Goal: Task Accomplishment & Management: Manage account settings

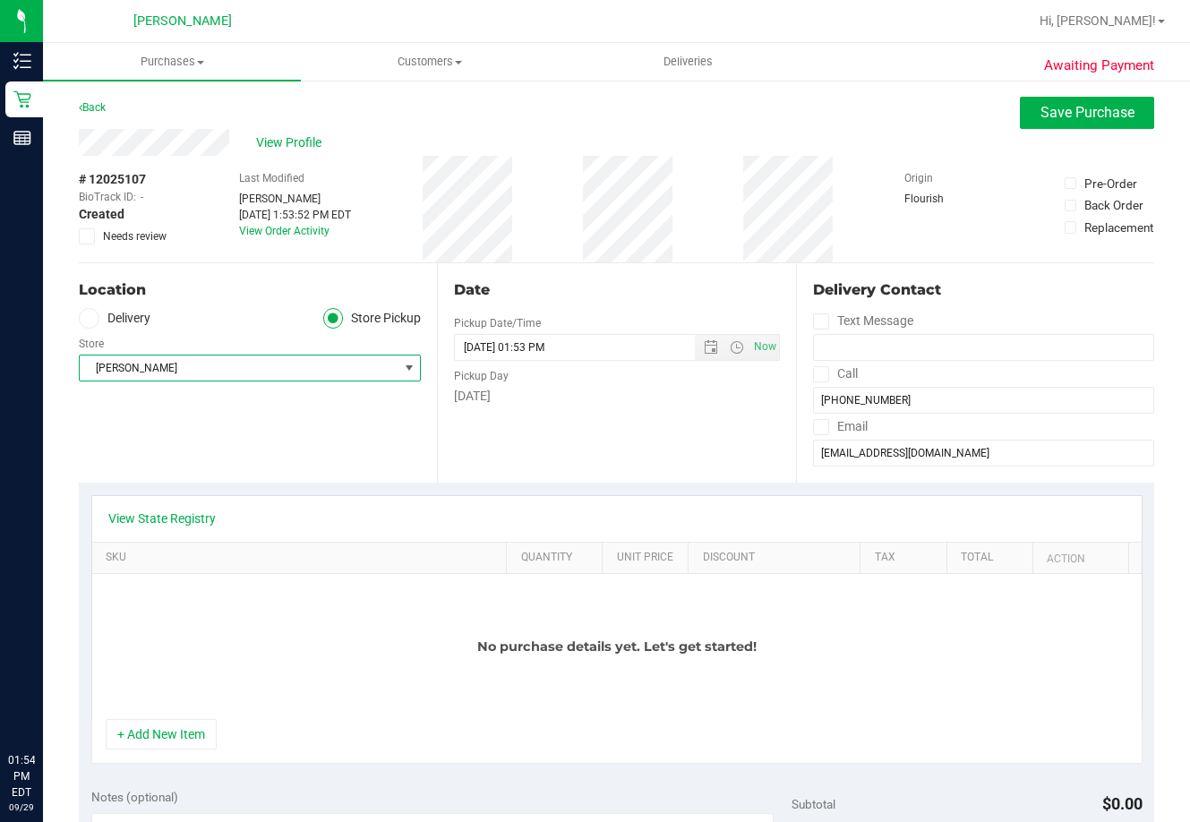
click at [163, 370] on span "[PERSON_NAME]" at bounding box center [239, 367] width 318 height 25
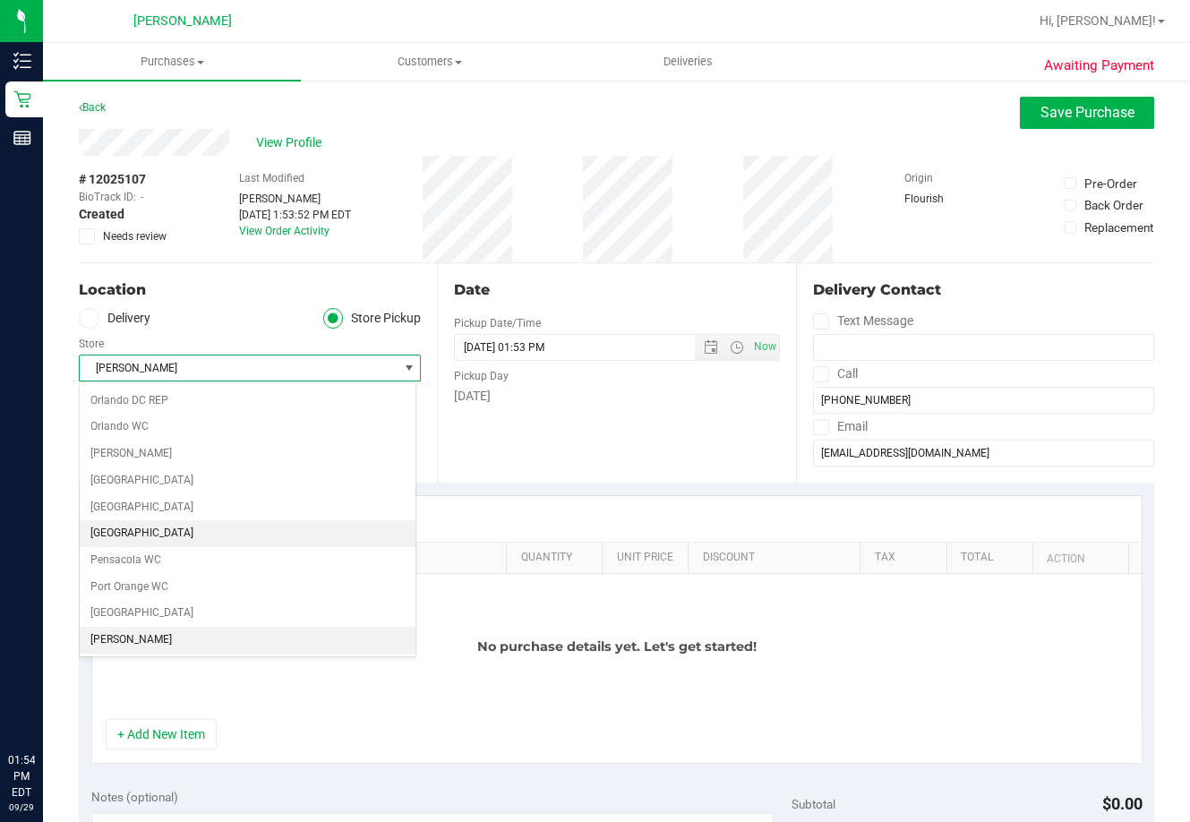
scroll to position [965, 0]
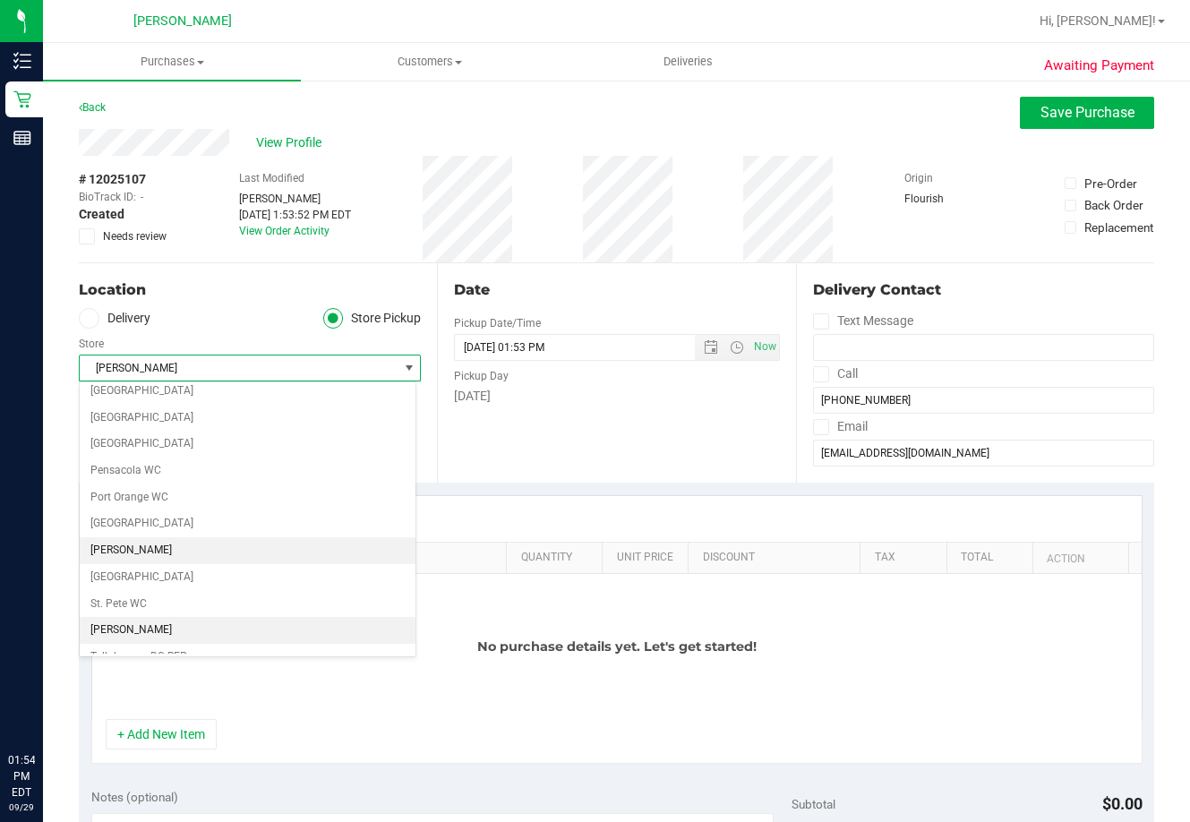
click at [125, 632] on li "[PERSON_NAME]" at bounding box center [248, 630] width 336 height 27
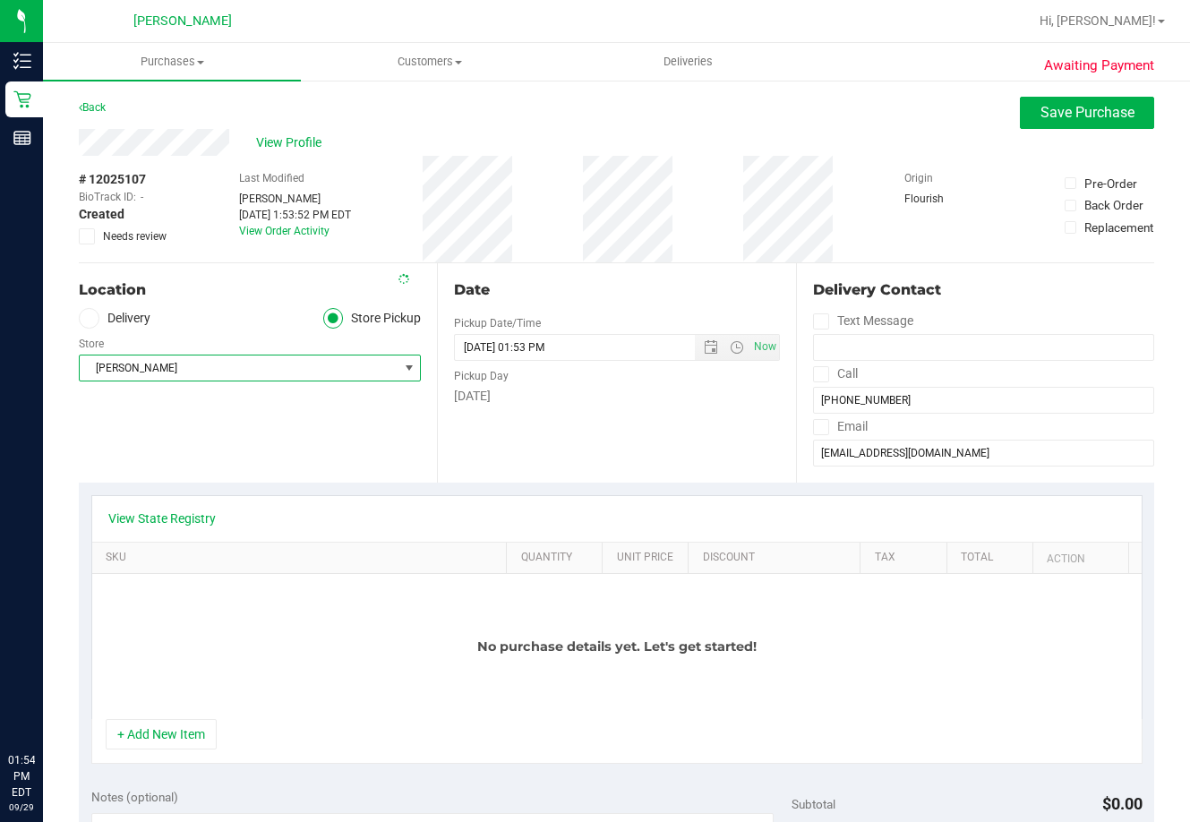
click at [136, 481] on purchase-details "Back Save Purchase View Profile # 12025107 BioTrack ID: - Created Needs review …" at bounding box center [616, 813] width 1075 height 1432
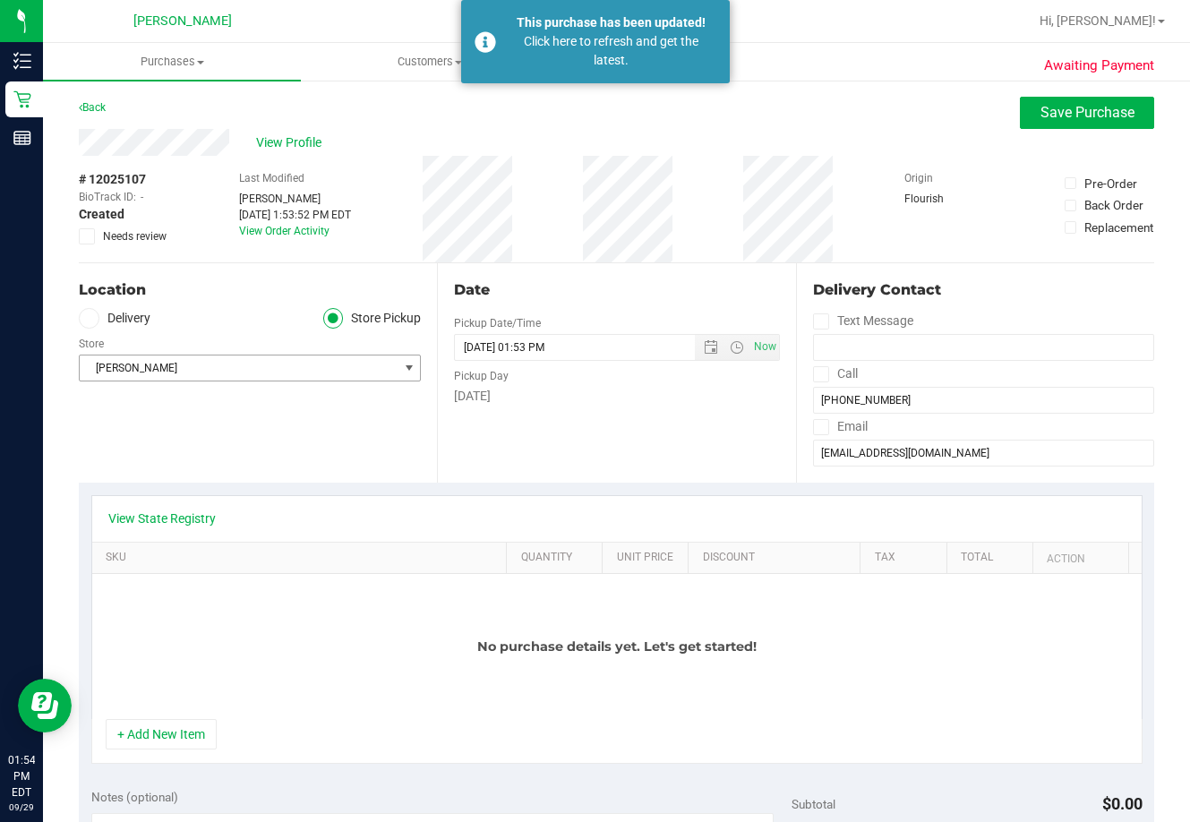
click at [293, 362] on span "[PERSON_NAME]" at bounding box center [239, 367] width 318 height 25
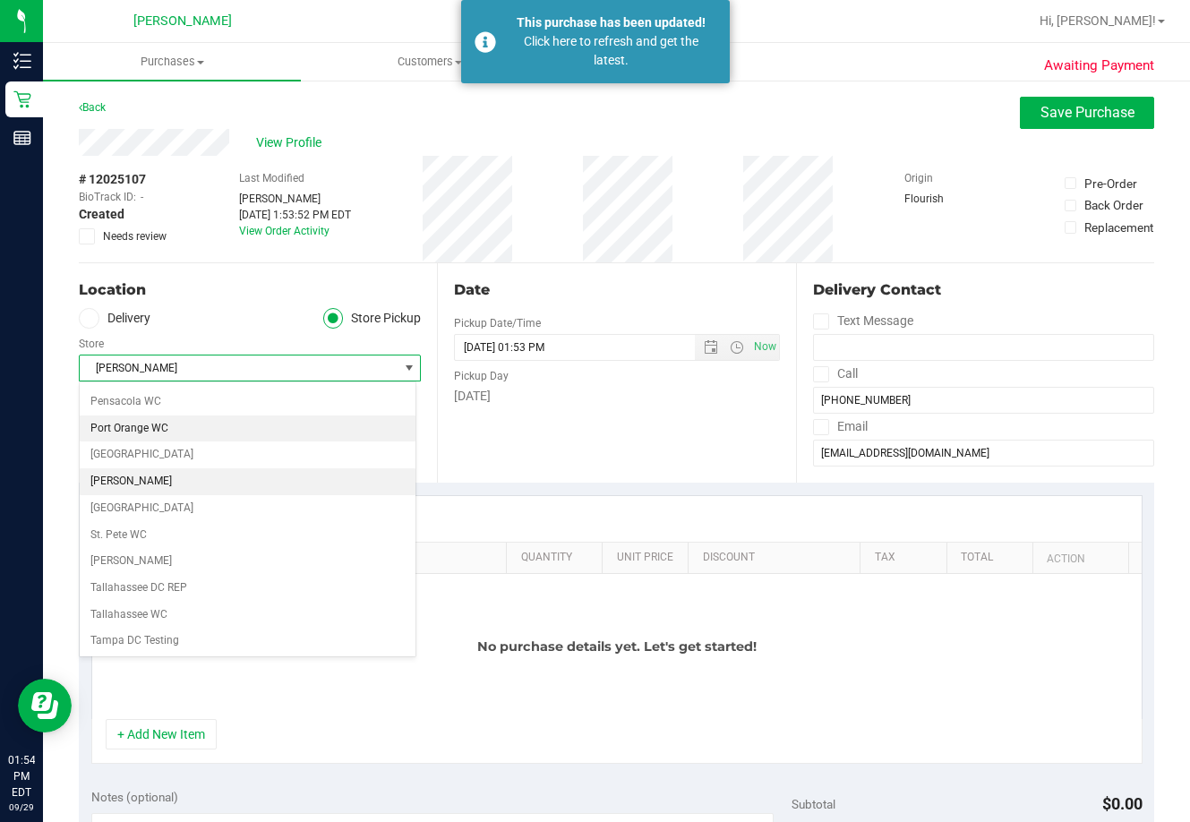
scroll to position [1055, 0]
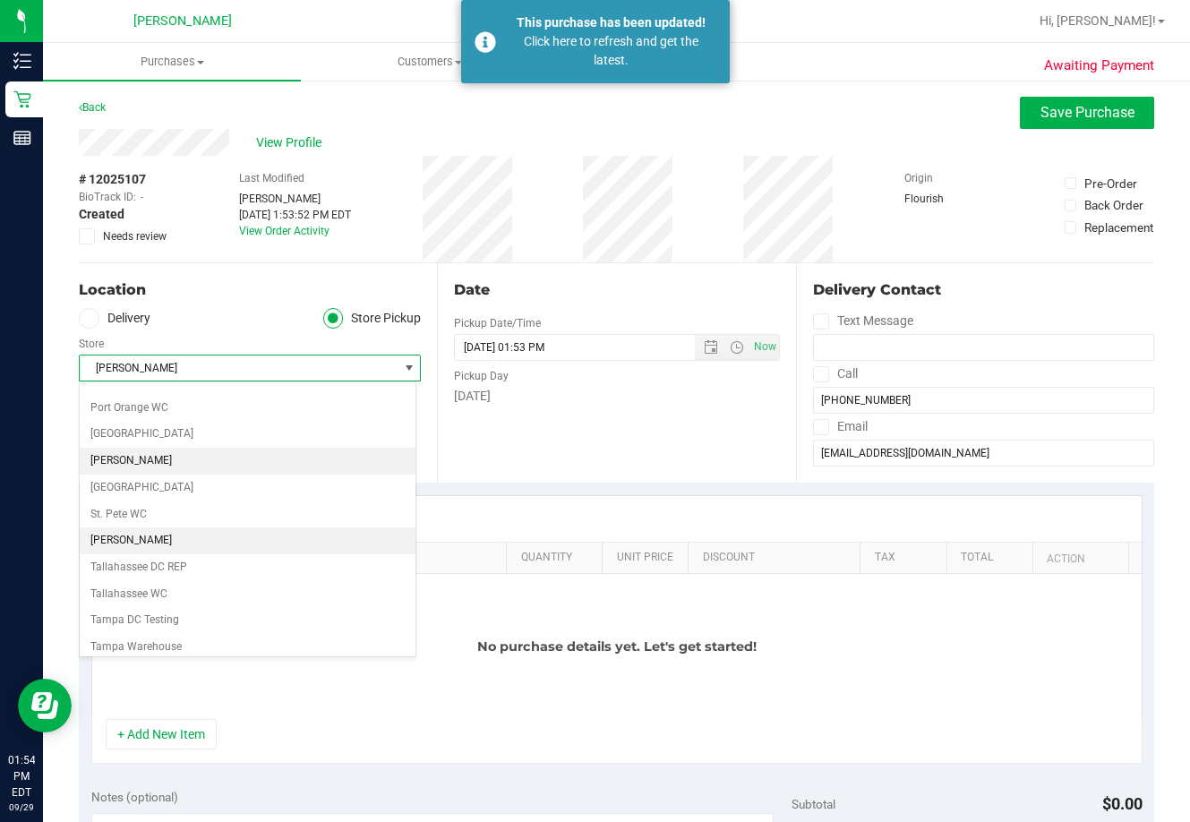
click at [140, 534] on li "[PERSON_NAME]" at bounding box center [248, 540] width 336 height 27
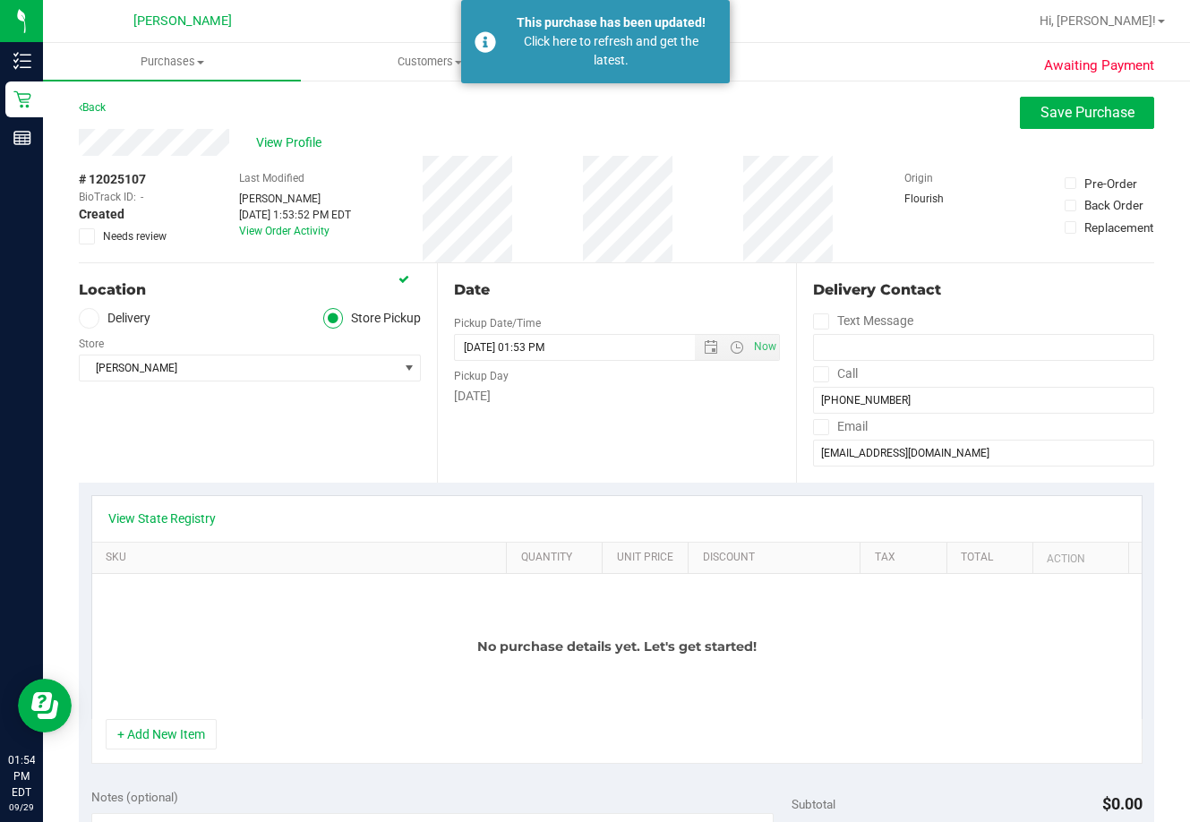
click at [197, 426] on div "Location Delivery Store Pickup Store Summerfield WC Select Store Bonita Springs…" at bounding box center [258, 372] width 358 height 219
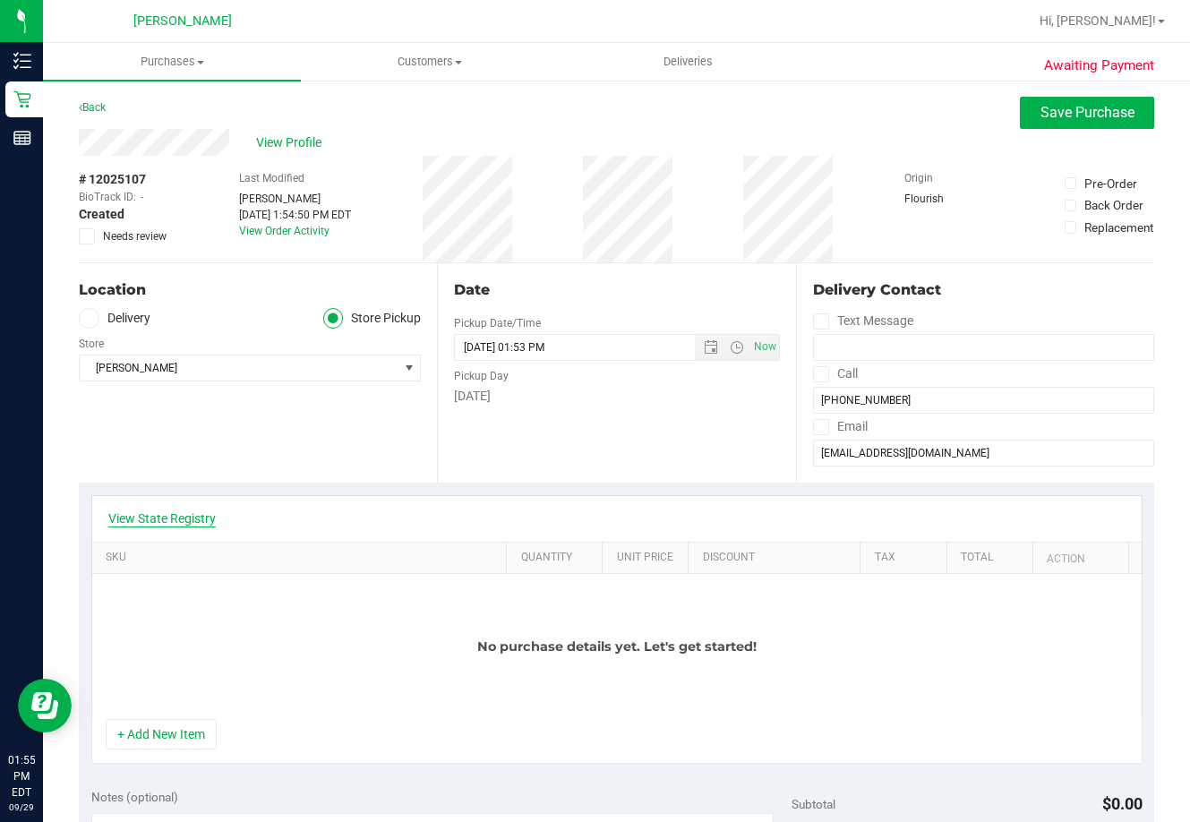
click at [185, 517] on link "View State Registry" at bounding box center [161, 518] width 107 height 18
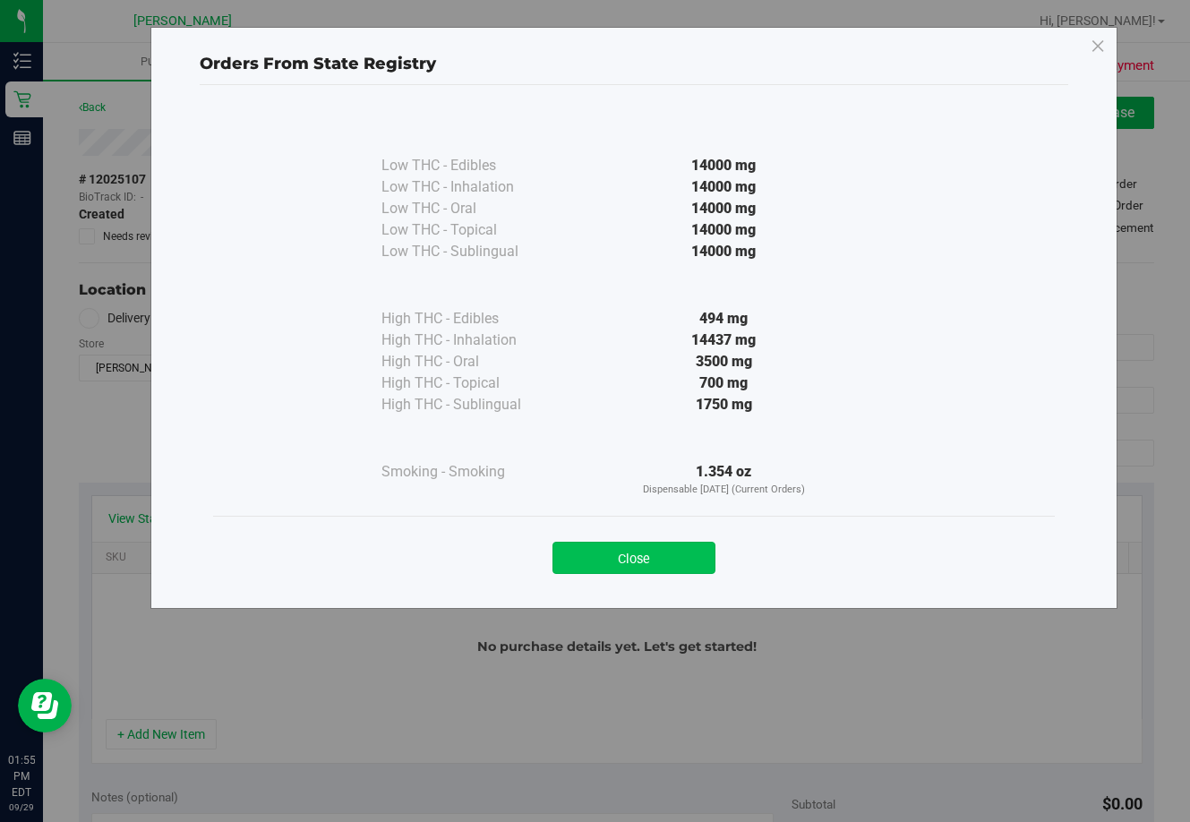
click at [574, 550] on button "Close" at bounding box center [633, 558] width 163 height 32
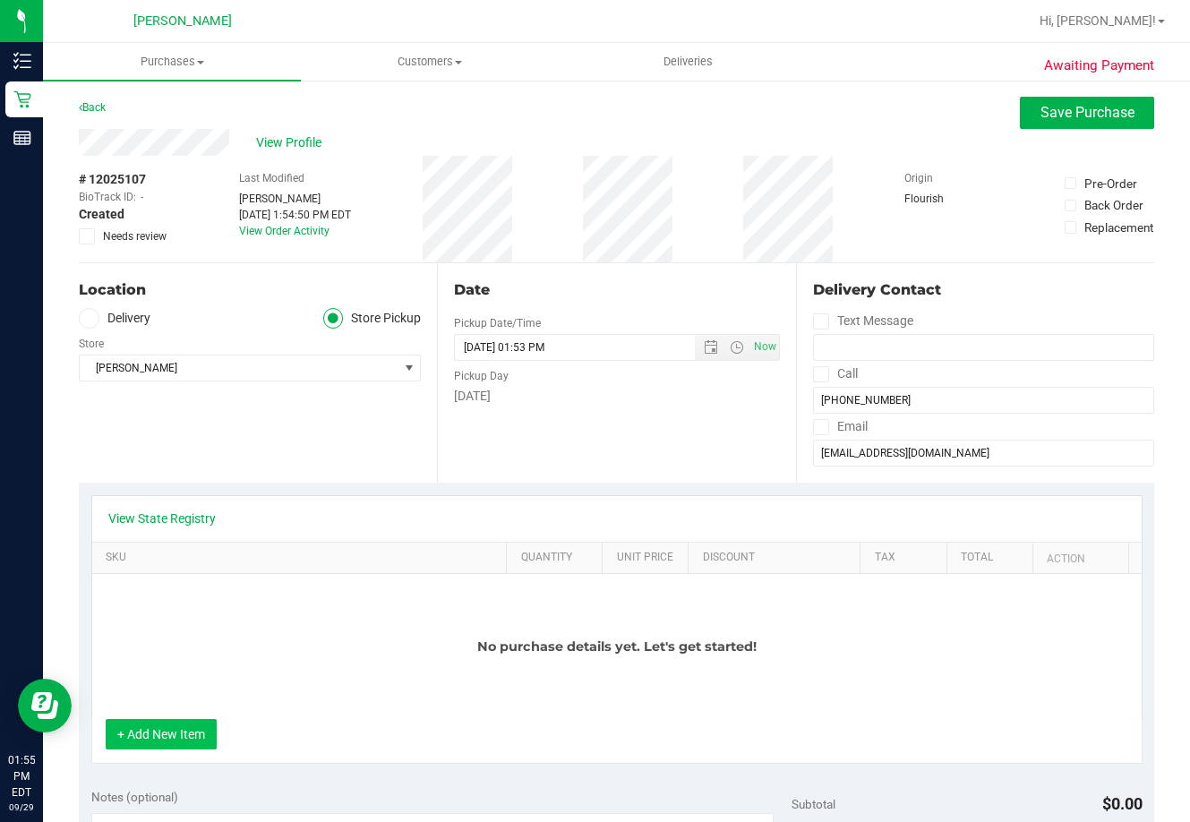
click at [184, 742] on button "+ Add New Item" at bounding box center [161, 734] width 111 height 30
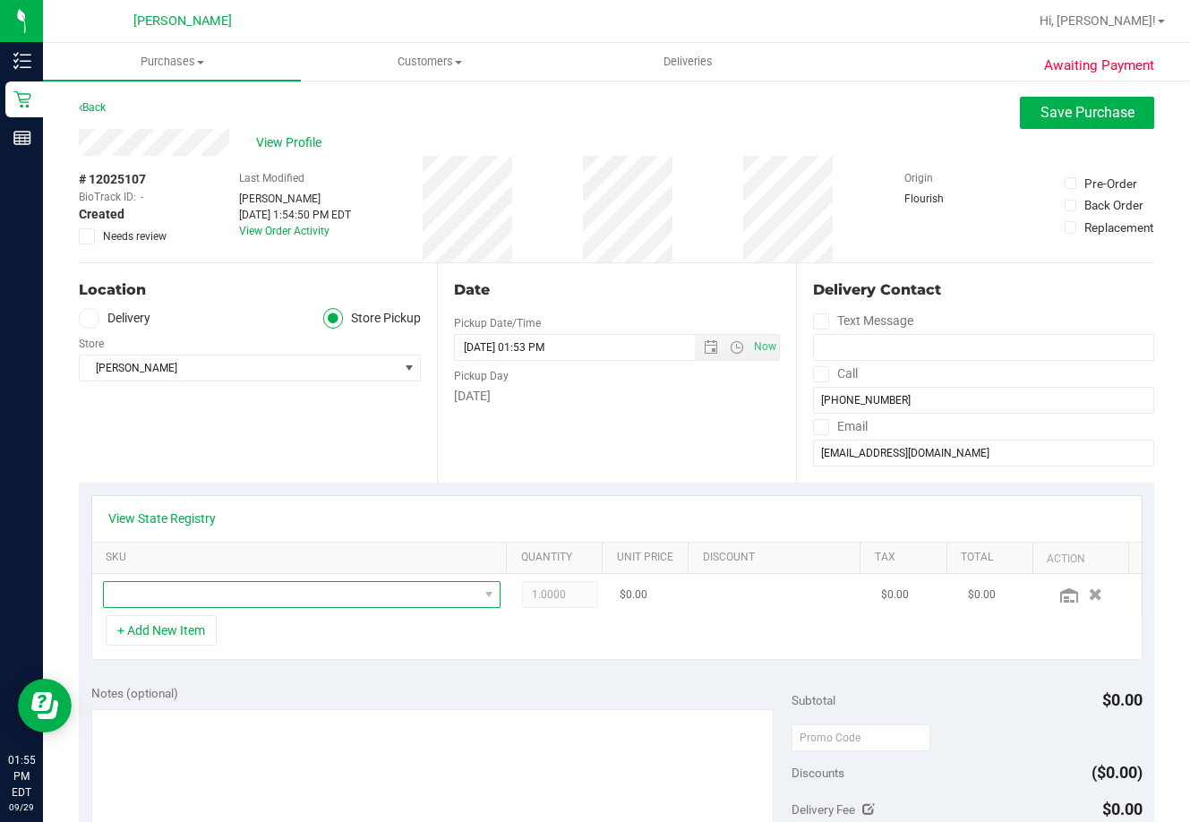
click at [180, 593] on span "NO DATA FOUND" at bounding box center [291, 594] width 374 height 25
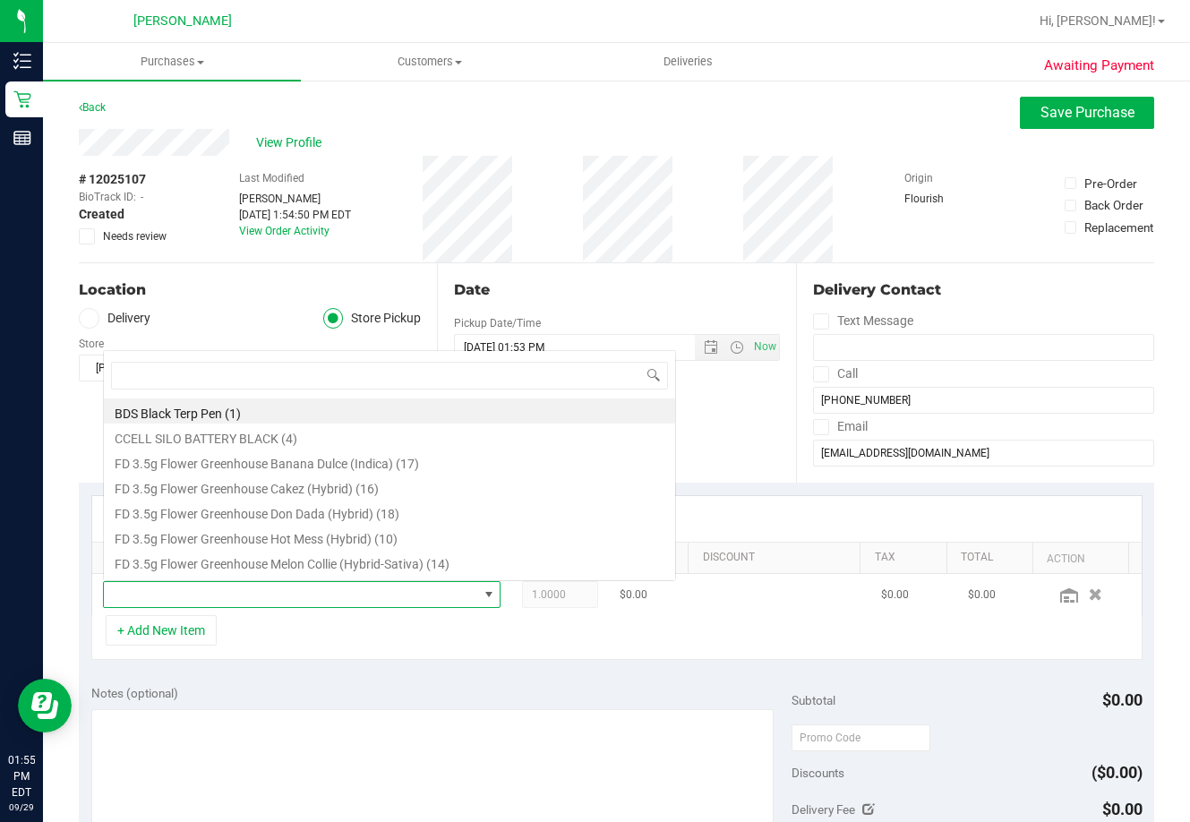
scroll to position [27, 382]
type input "ffp"
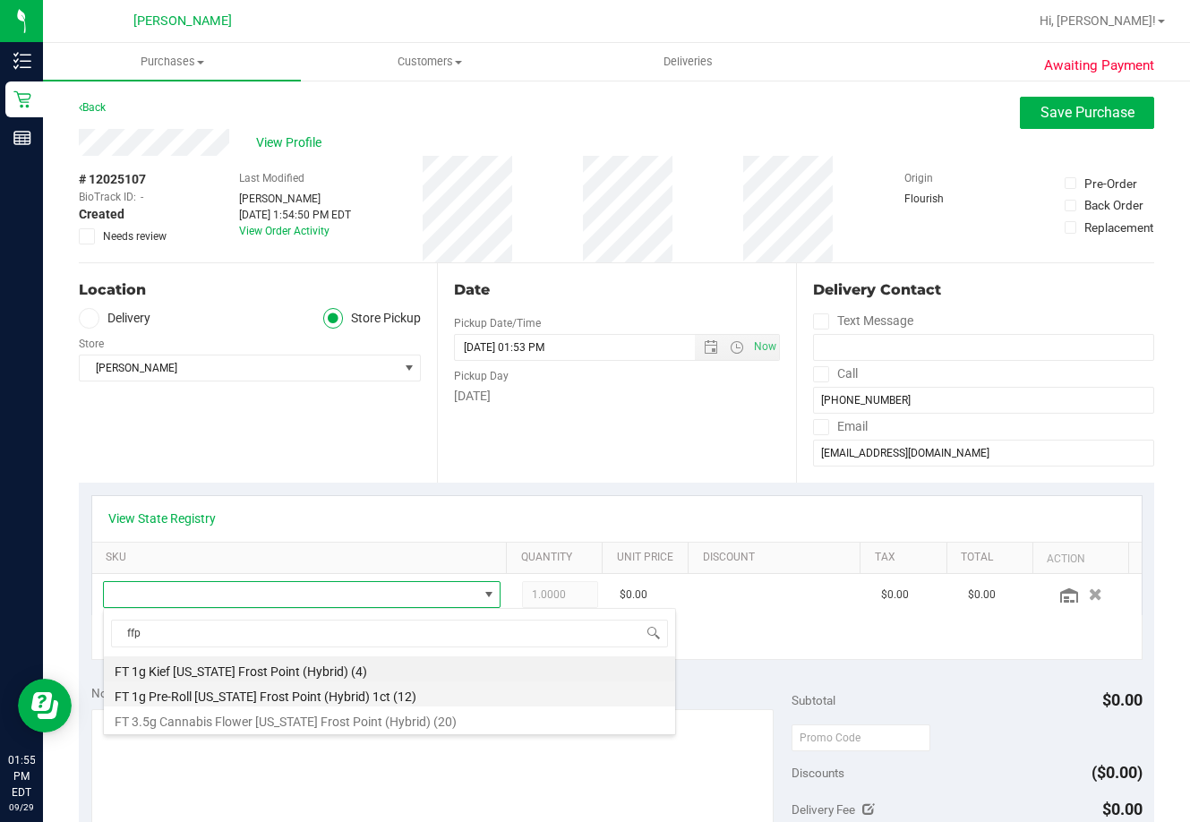
click at [244, 692] on li "FT 1g Pre-Roll [US_STATE] Frost Point (Hybrid) 1ct (12)" at bounding box center [389, 693] width 571 height 25
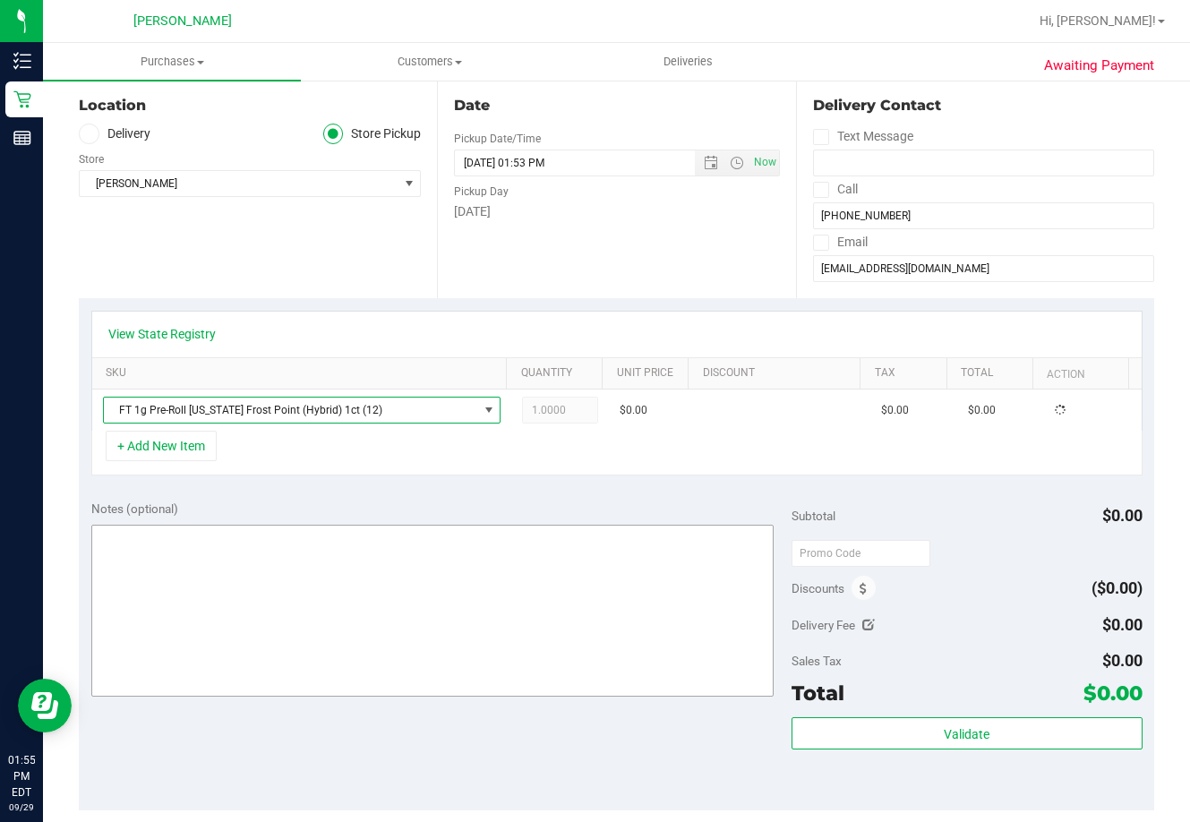
scroll to position [269, 0]
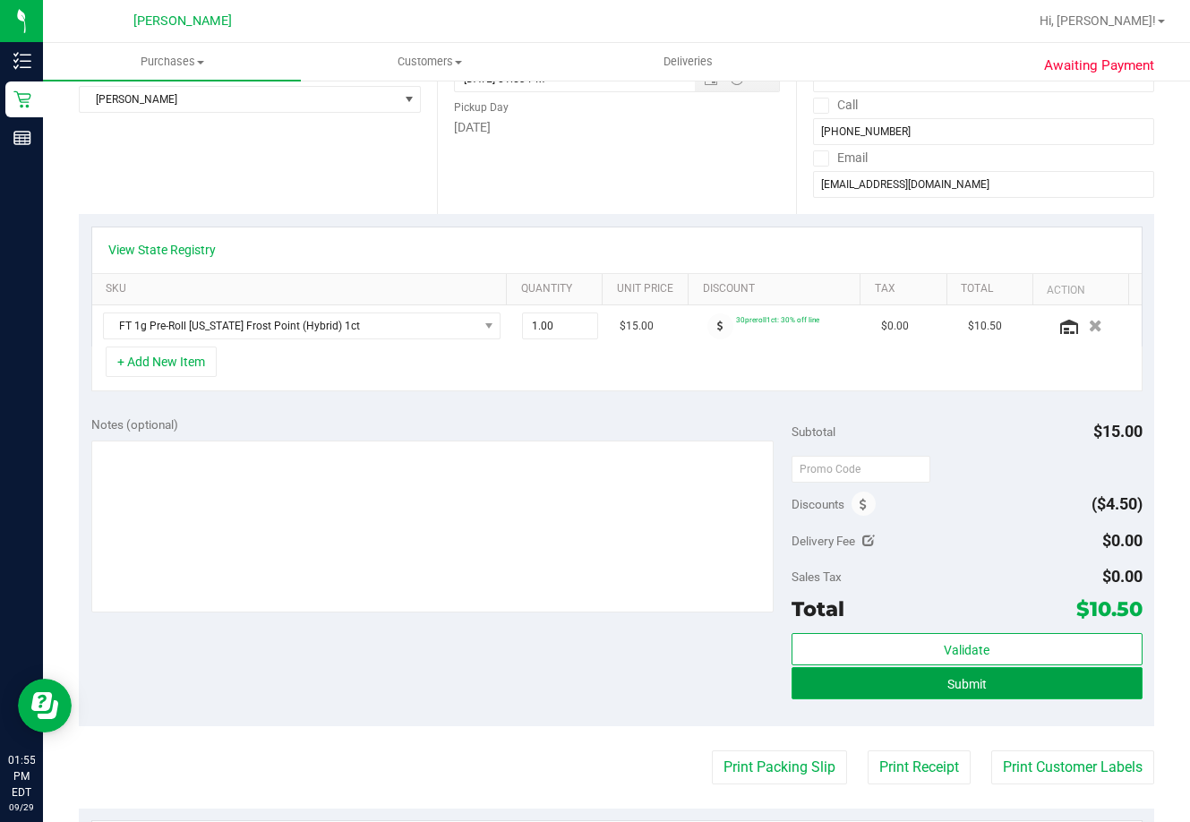
click at [934, 680] on button "Submit" at bounding box center [966, 683] width 350 height 32
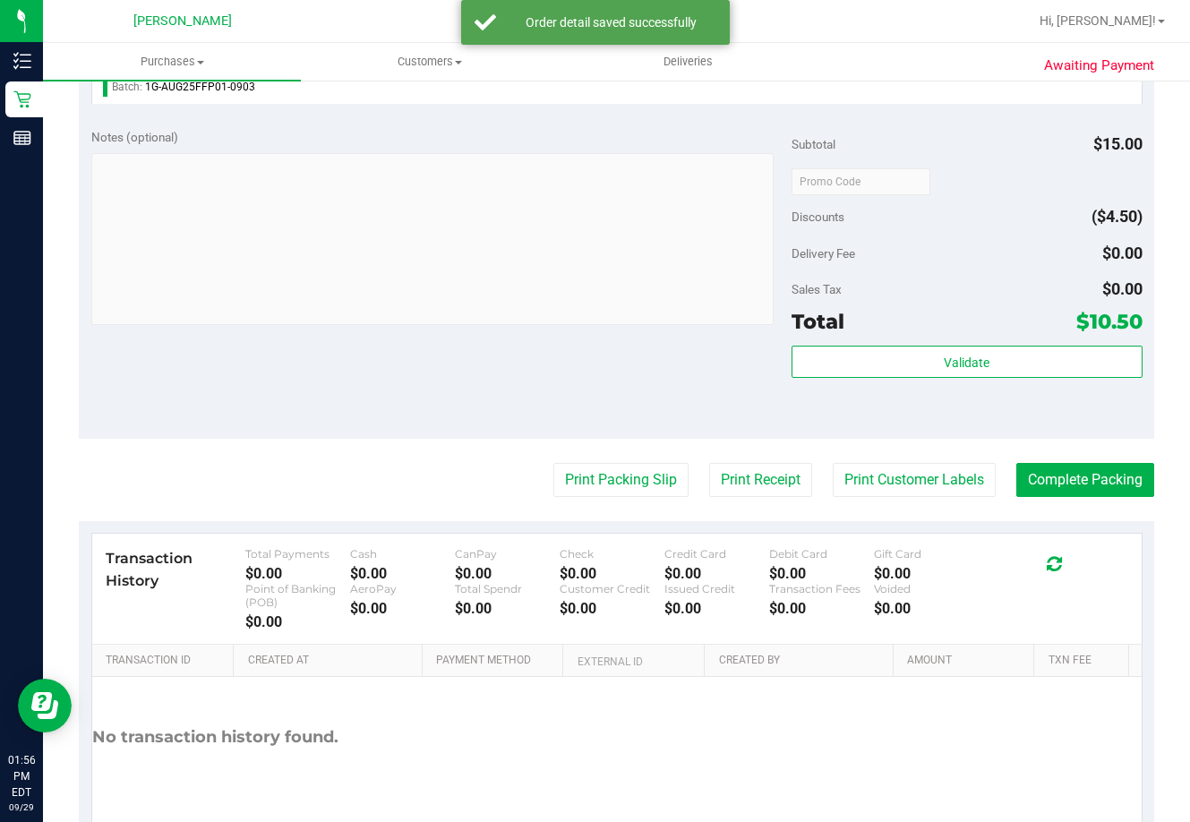
scroll to position [627, 0]
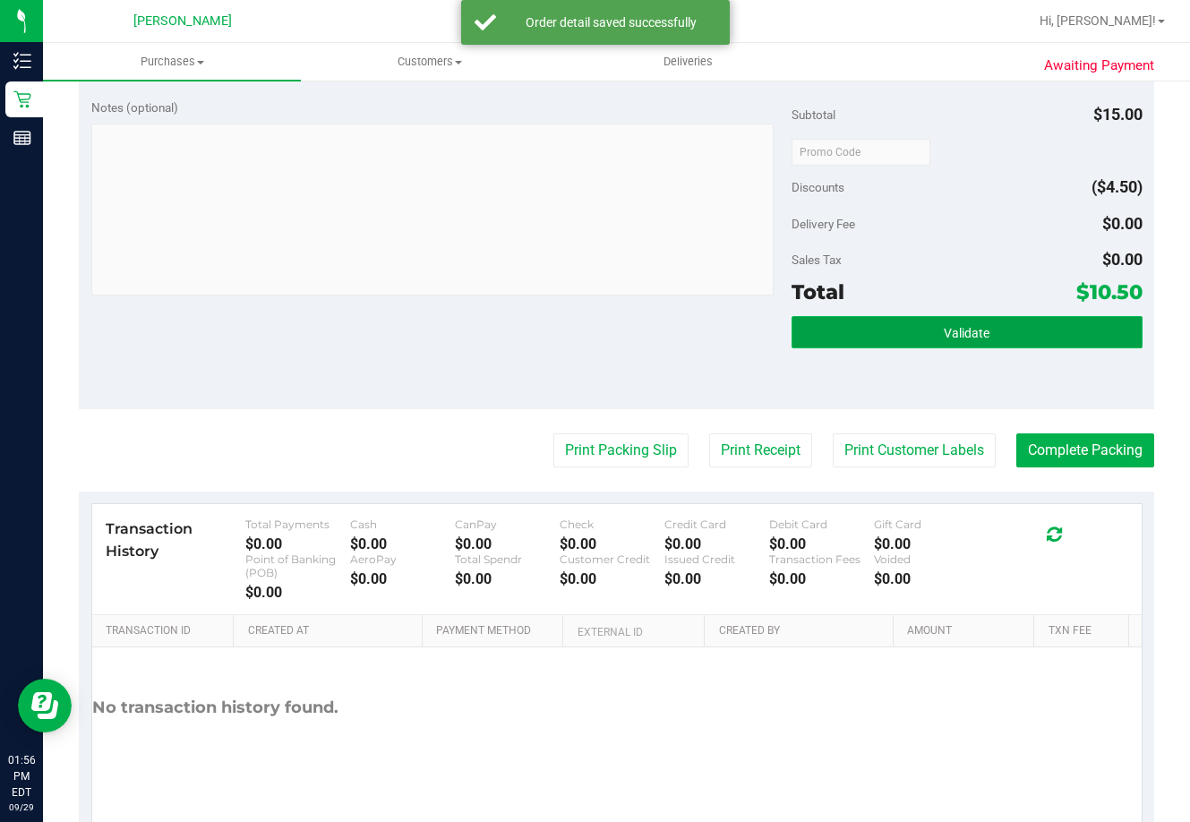
click at [944, 337] on span "Validate" at bounding box center [967, 333] width 46 height 14
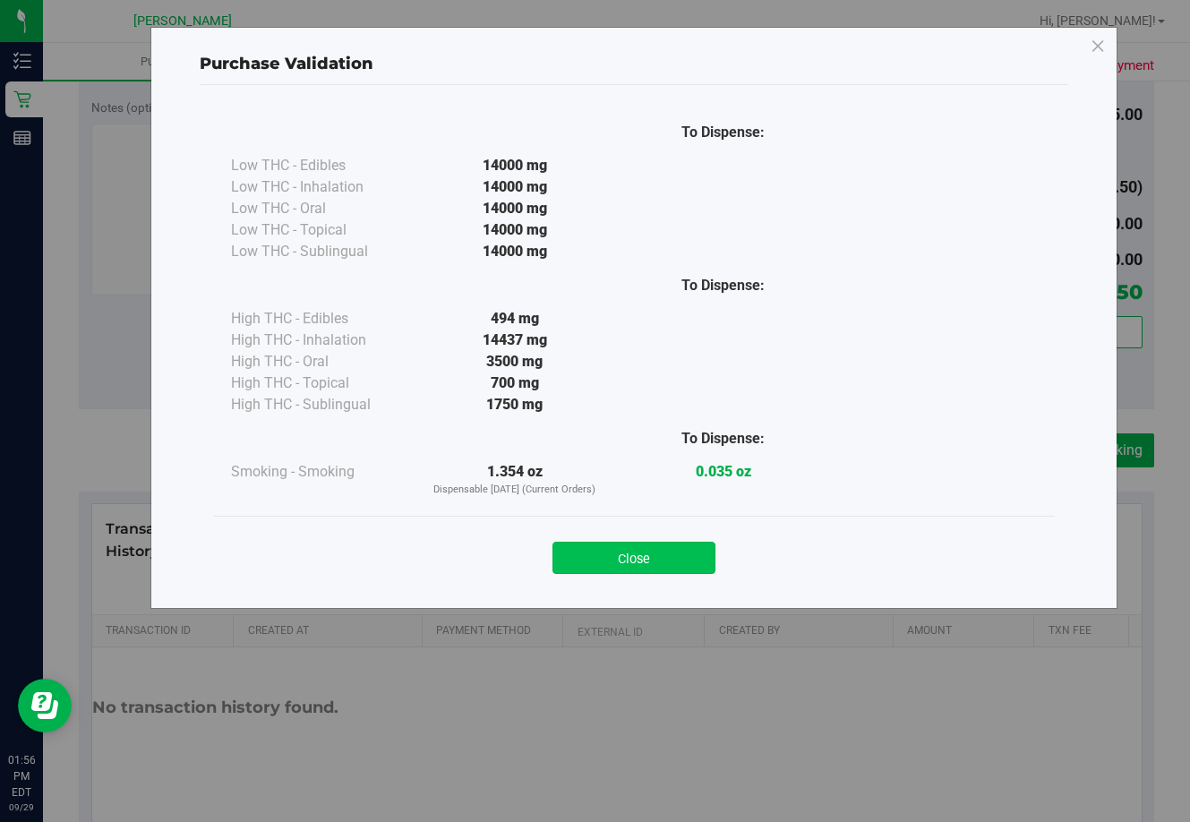
click at [671, 563] on button "Close" at bounding box center [633, 558] width 163 height 32
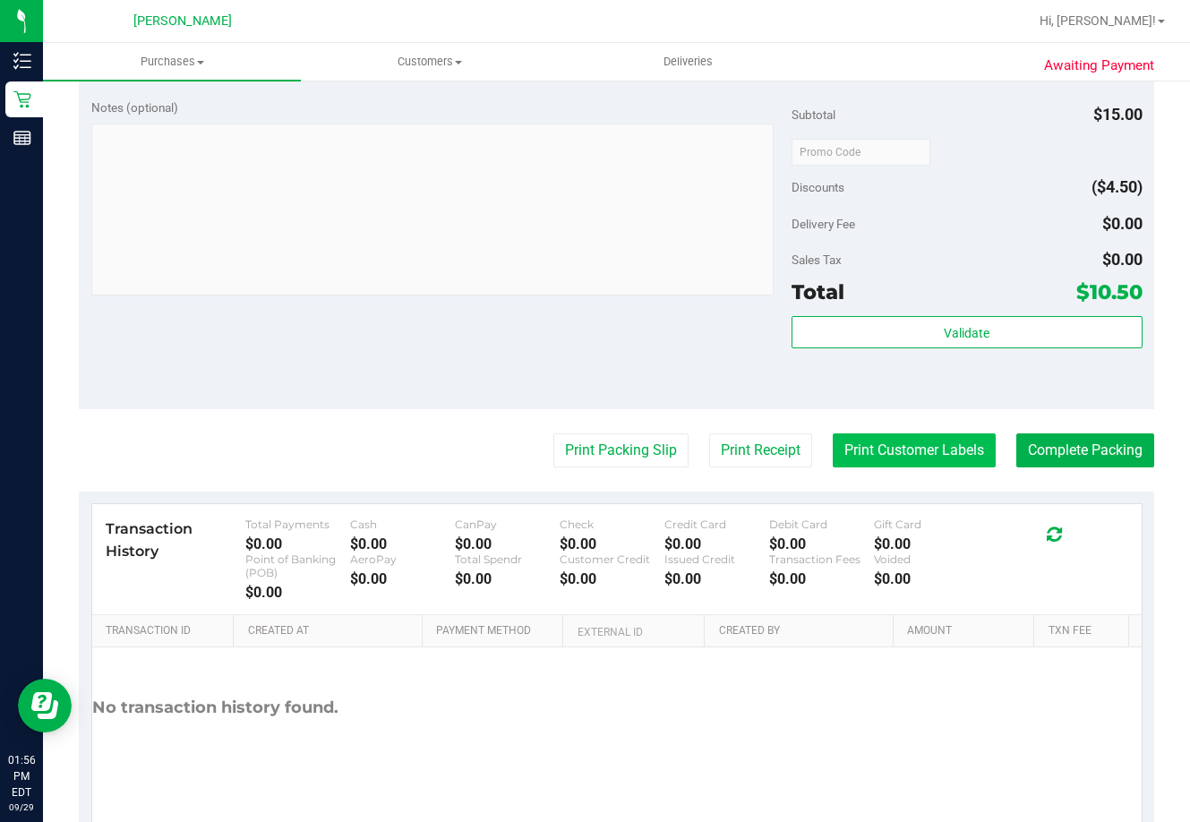
click at [896, 456] on button "Print Customer Labels" at bounding box center [914, 450] width 163 height 34
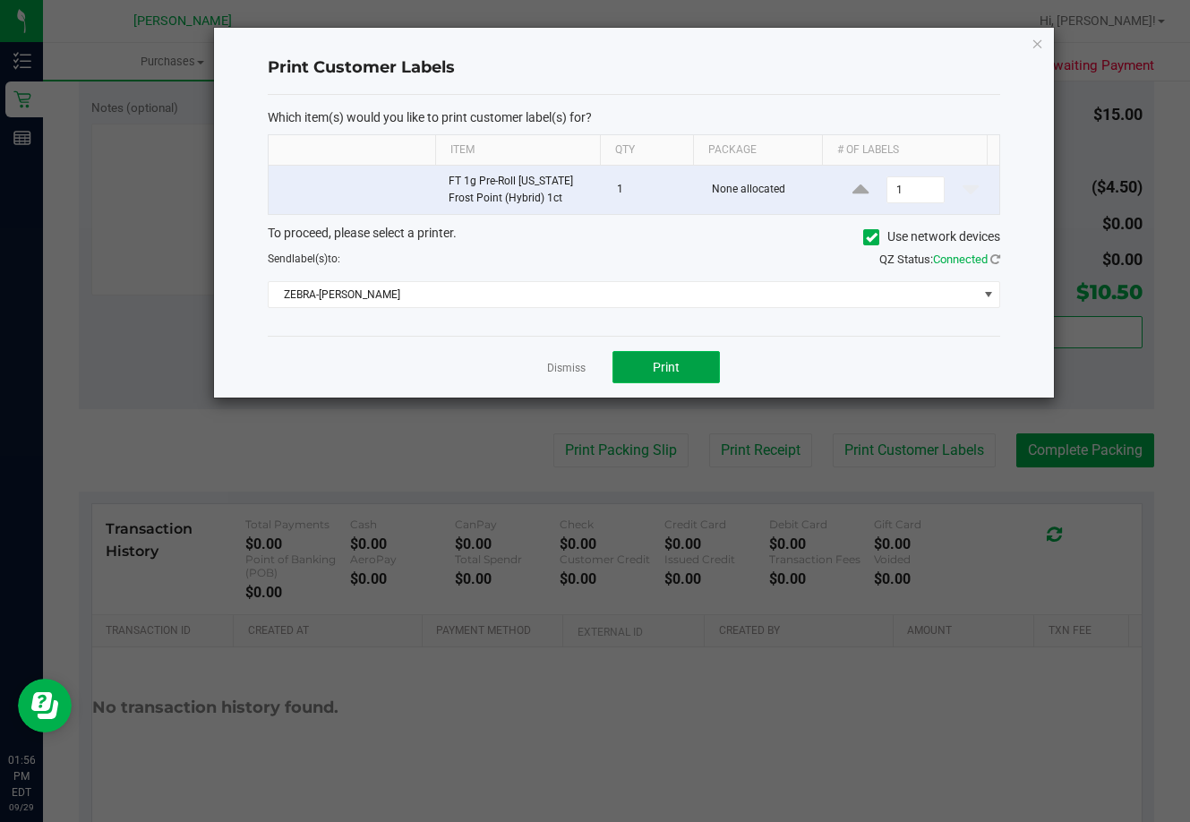
click at [668, 369] on span "Print" at bounding box center [666, 367] width 27 height 14
click at [564, 371] on link "Dismiss" at bounding box center [566, 368] width 38 height 15
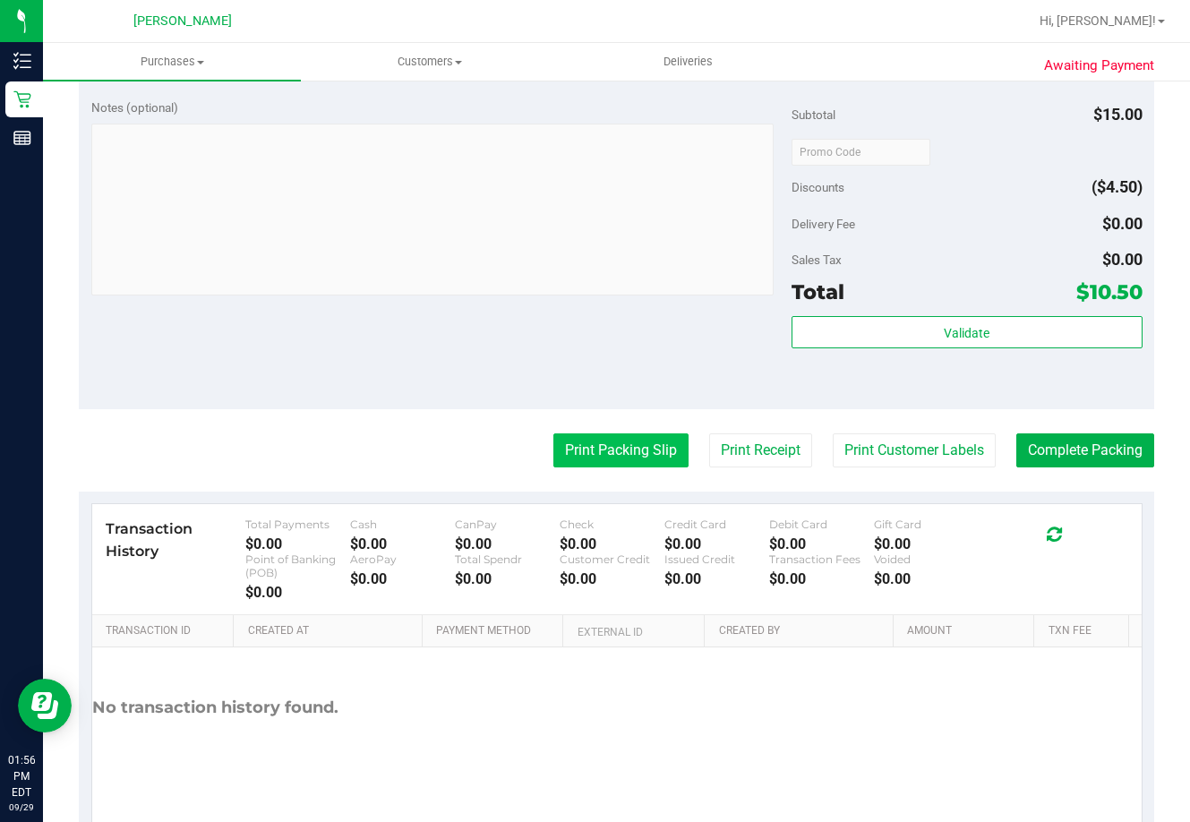
click at [594, 463] on button "Print Packing Slip" at bounding box center [620, 450] width 135 height 34
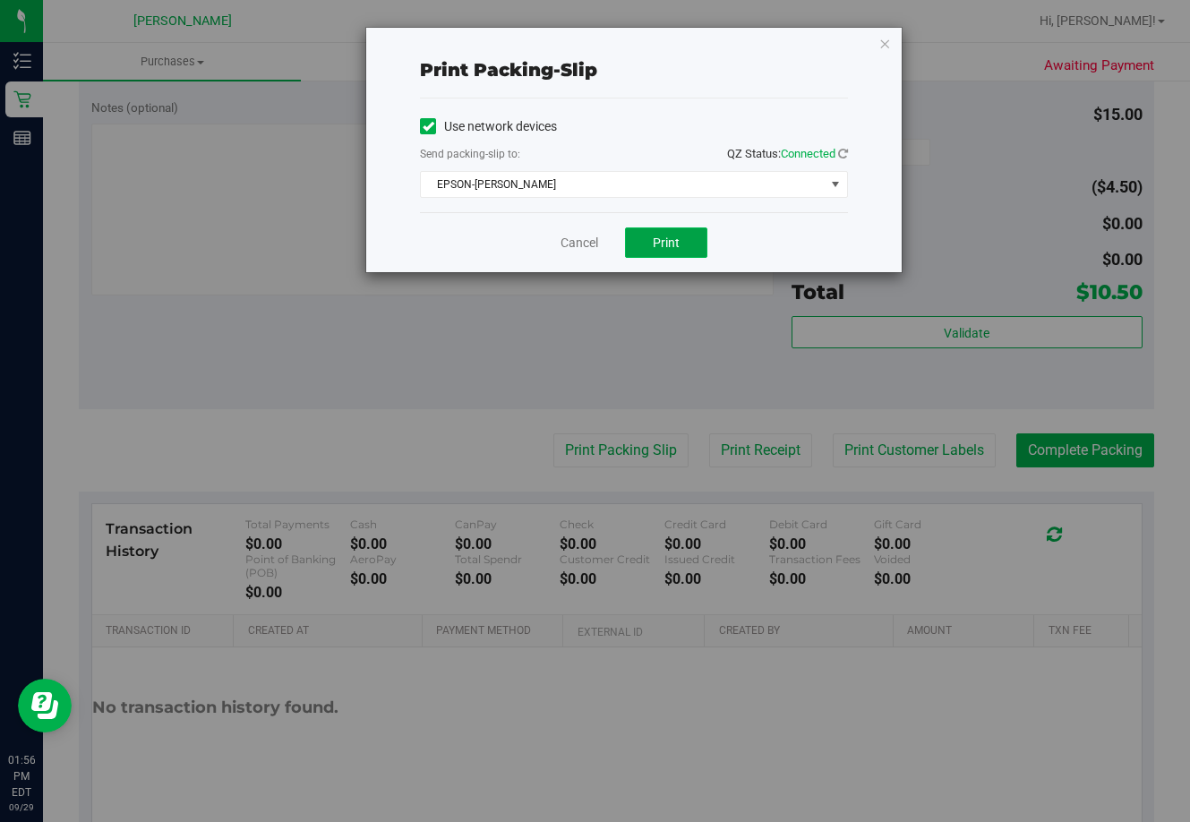
click at [660, 244] on span "Print" at bounding box center [666, 242] width 27 height 14
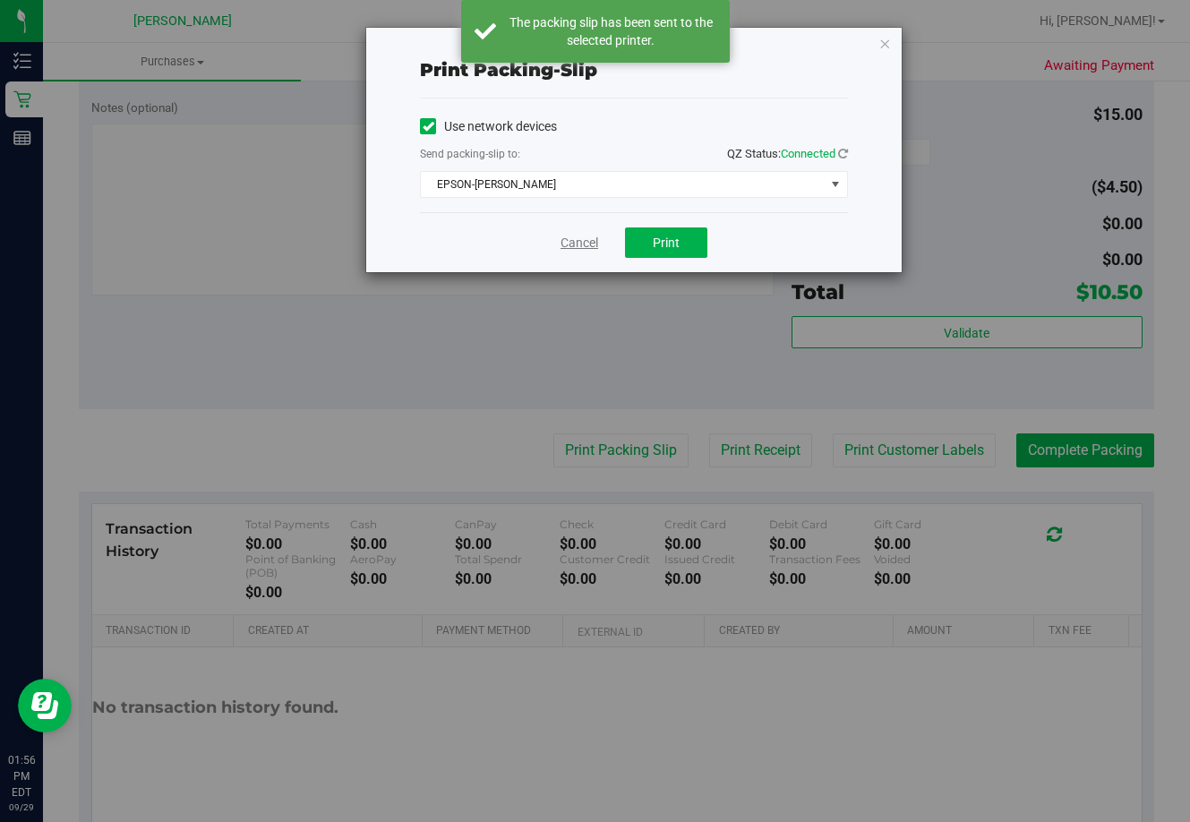
click at [580, 242] on link "Cancel" at bounding box center [579, 243] width 38 height 19
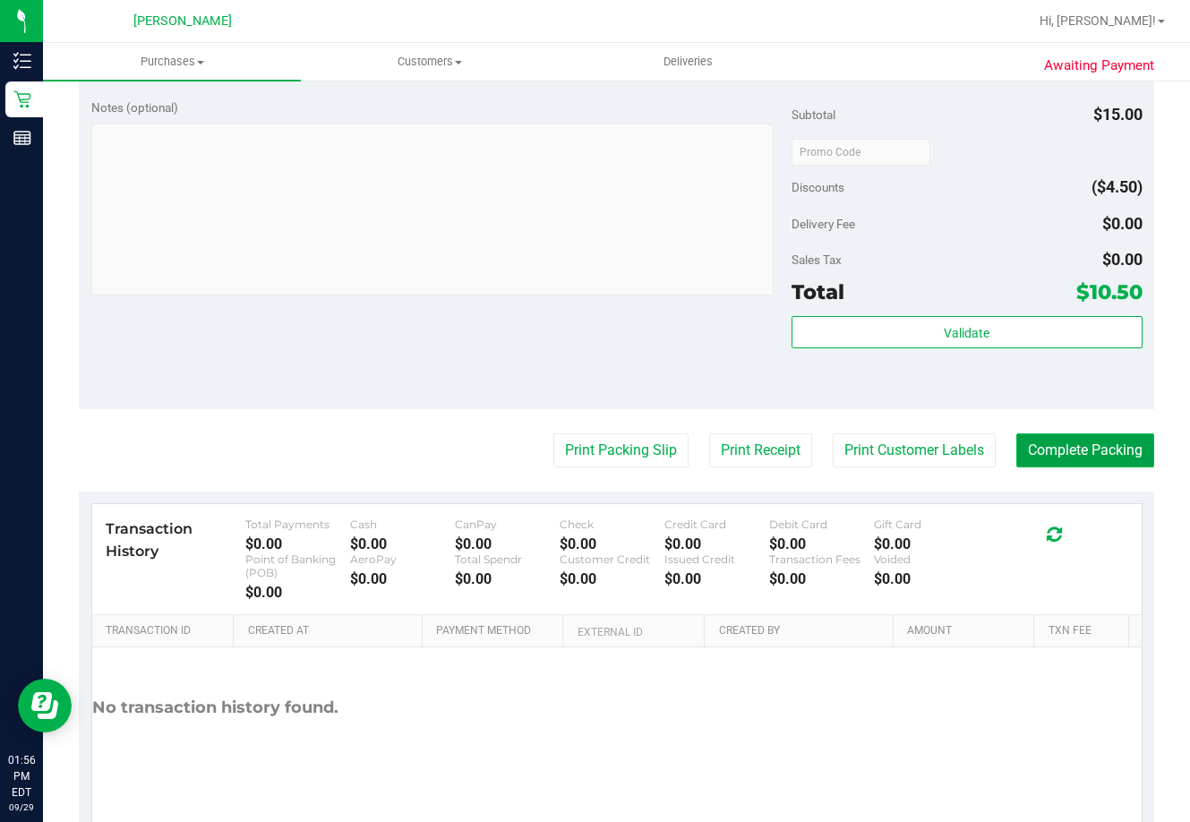
click at [1036, 447] on button "Complete Packing" at bounding box center [1085, 450] width 138 height 34
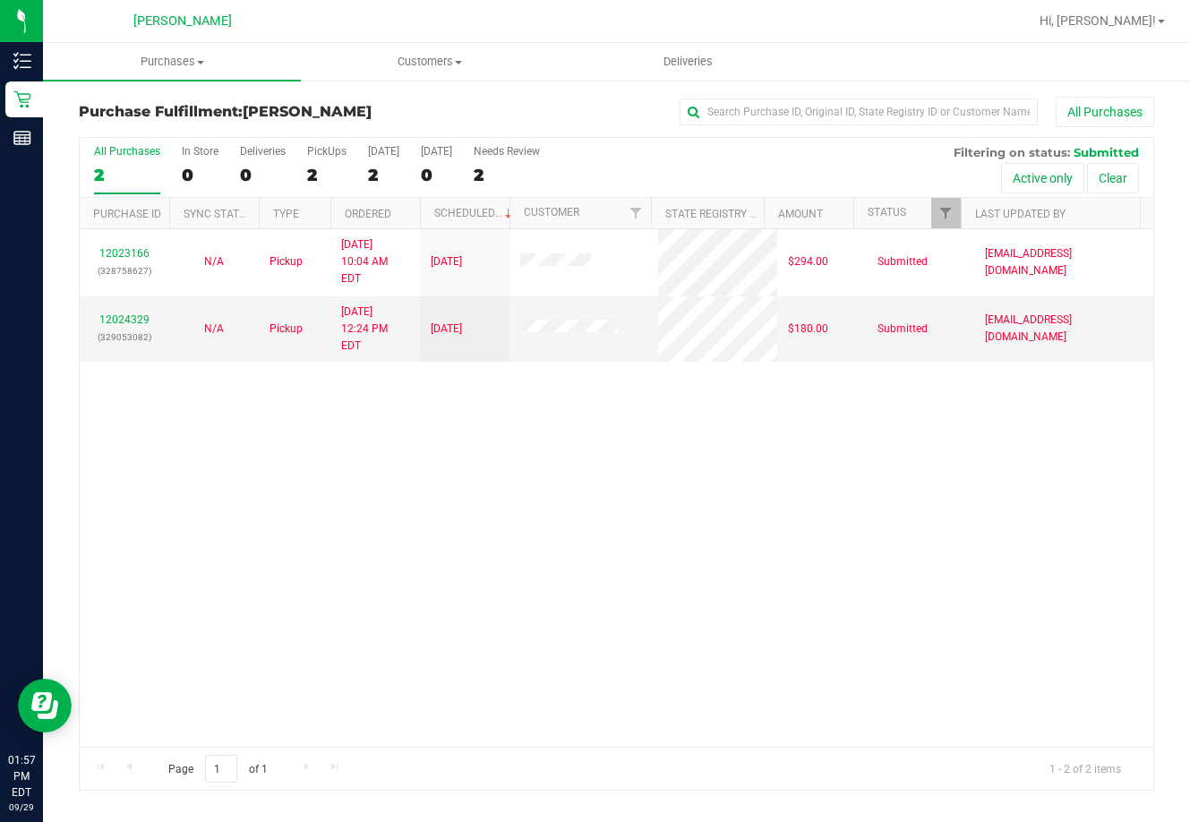
click at [659, 582] on div "12023166 (328758627) N/A Pickup [DATE] 10:04 AM EDT 9/29/2025 $294.00 Submitted…" at bounding box center [616, 487] width 1073 height 517
click at [700, 605] on div "12023166 (328758627) N/A Pickup [DATE] 10:04 AM EDT 9/29/2025 $294.00 Submitted…" at bounding box center [616, 487] width 1073 height 517
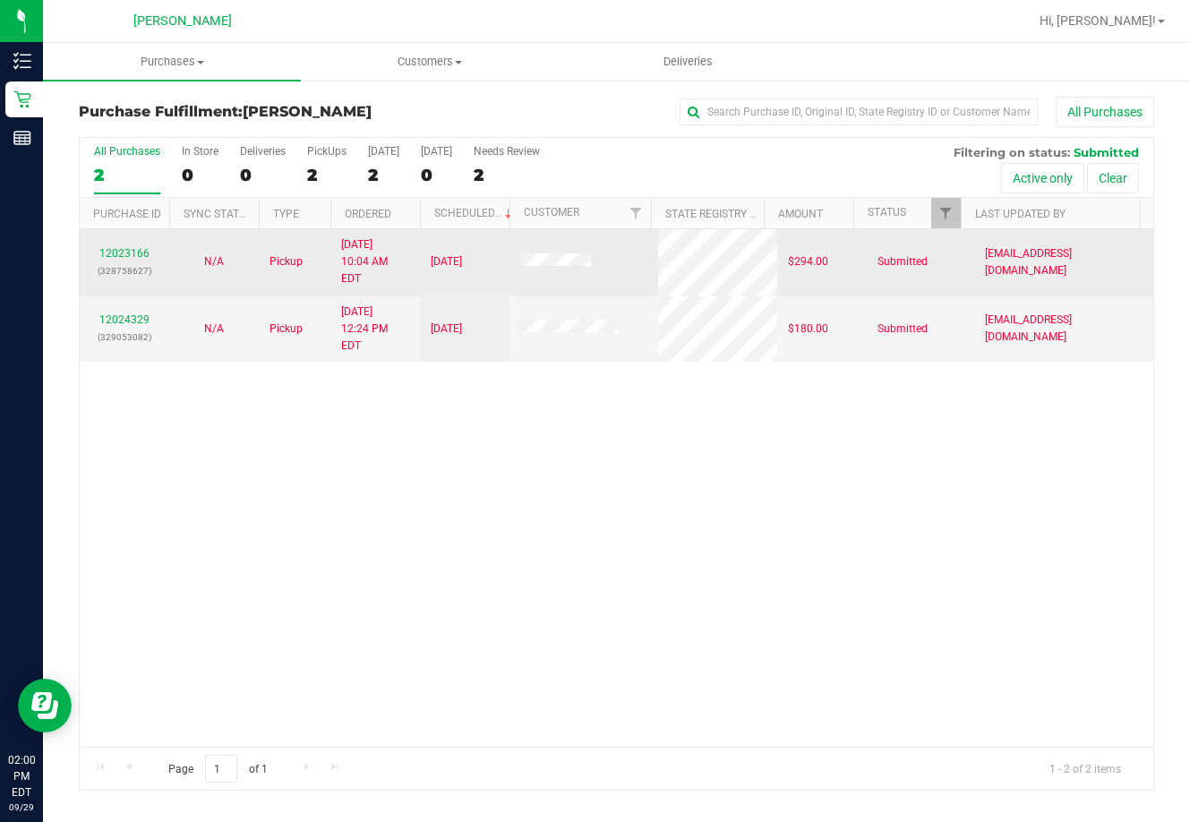
click at [462, 253] on span "[DATE]" at bounding box center [446, 261] width 31 height 17
click at [136, 247] on link "12023166" at bounding box center [124, 253] width 50 height 13
click at [123, 247] on link "12023166" at bounding box center [124, 253] width 50 height 13
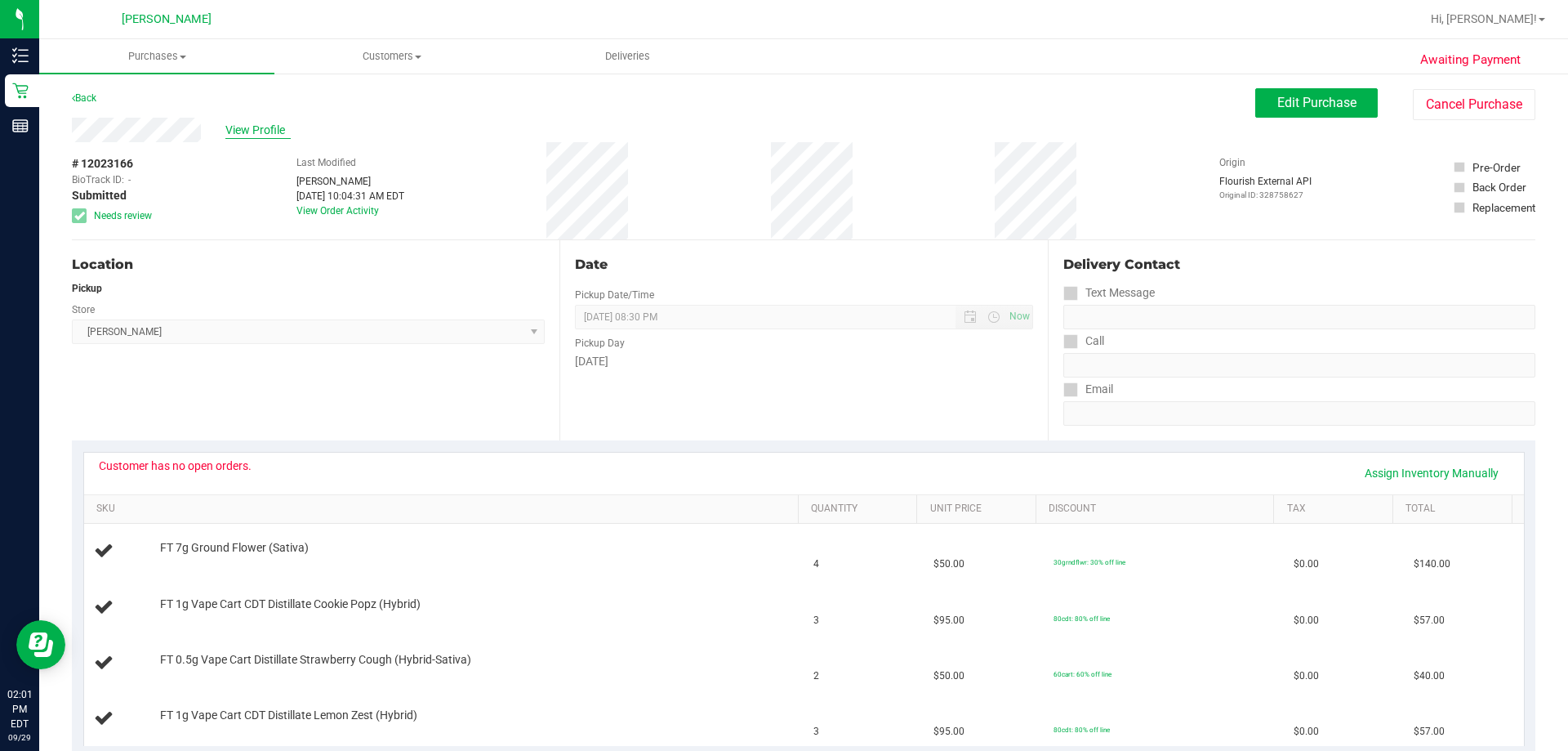
click at [263, 130] on span "View Profile" at bounding box center [258, 130] width 66 height 17
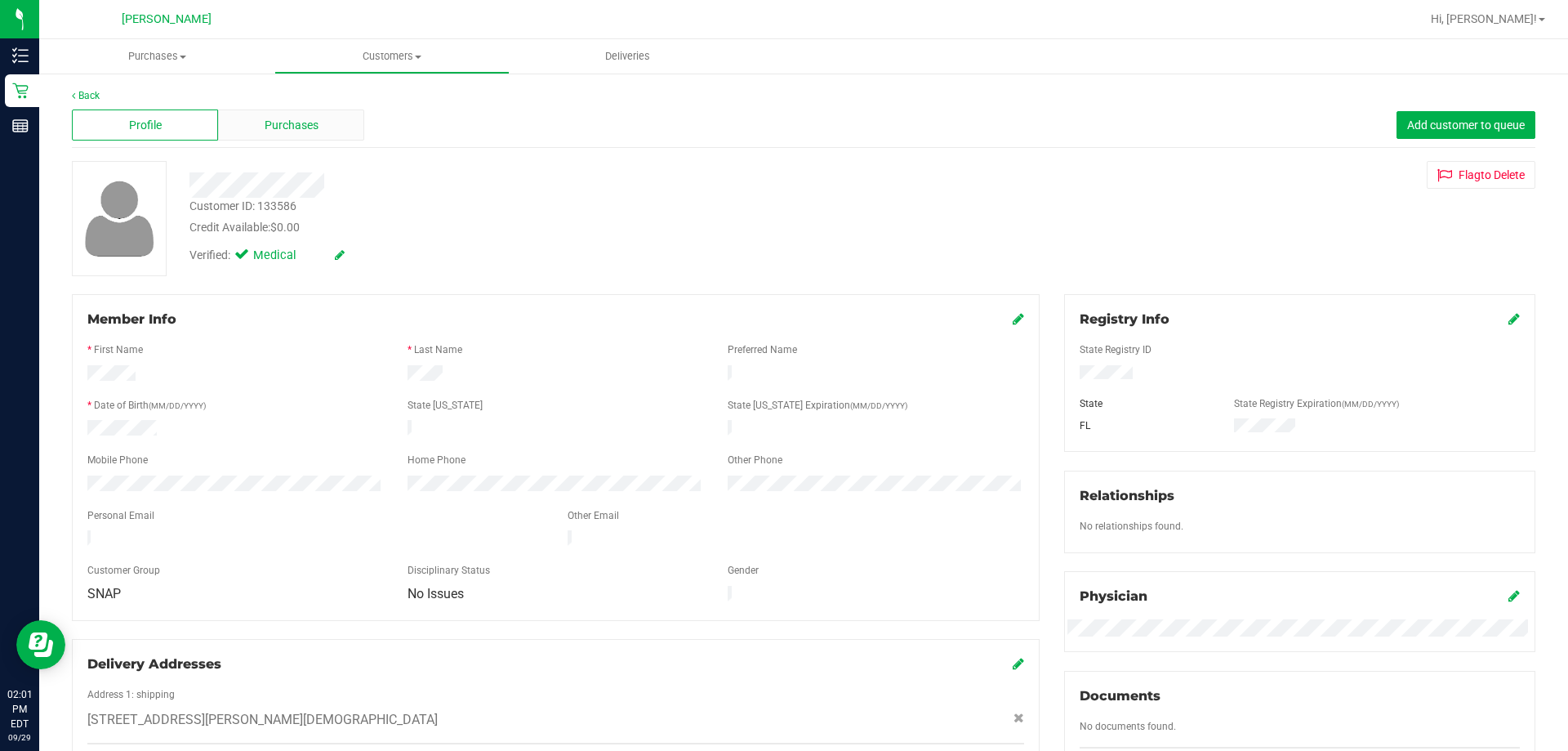
click at [272, 129] on span "Purchases" at bounding box center [291, 125] width 54 height 17
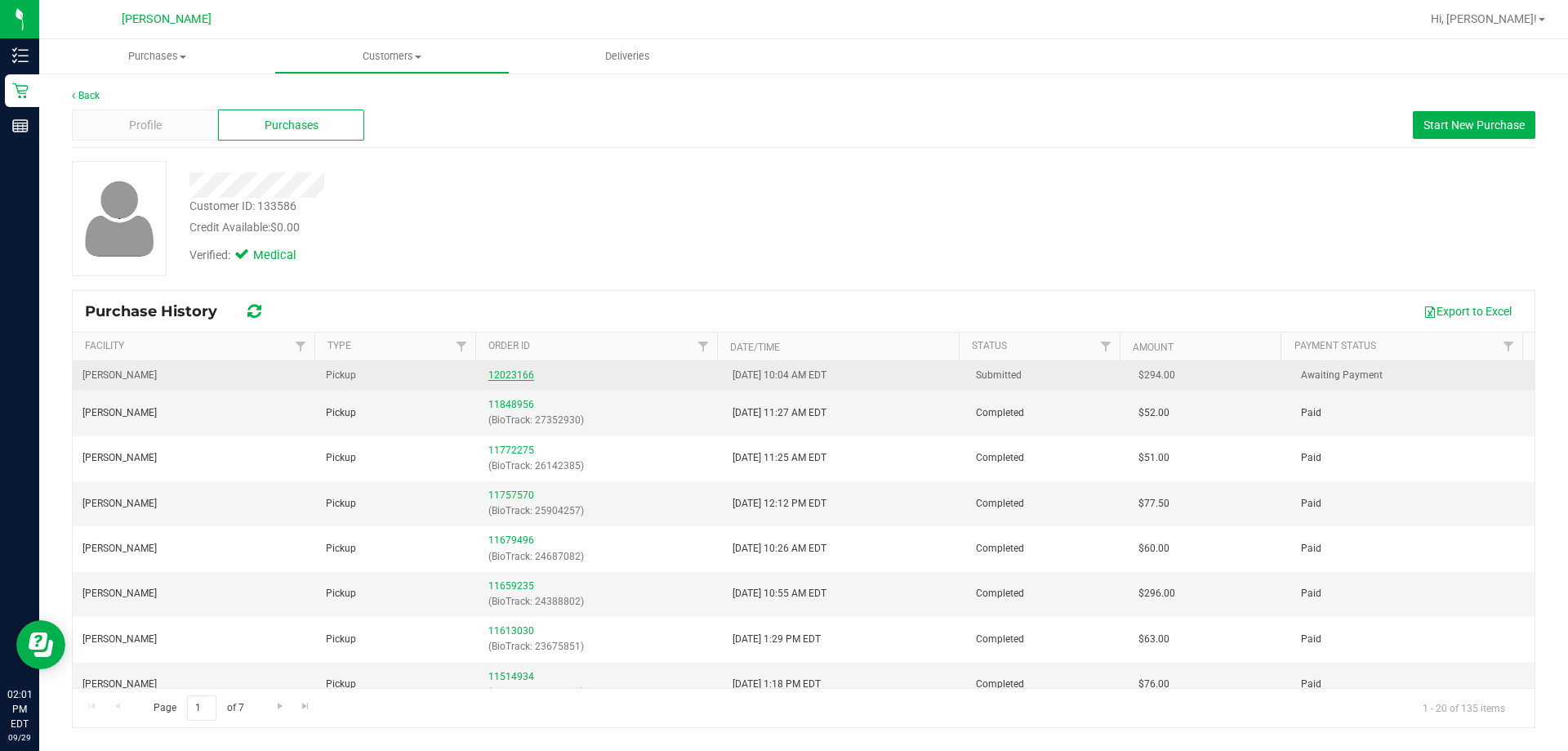
click at [509, 377] on link "12023166" at bounding box center [511, 375] width 46 height 12
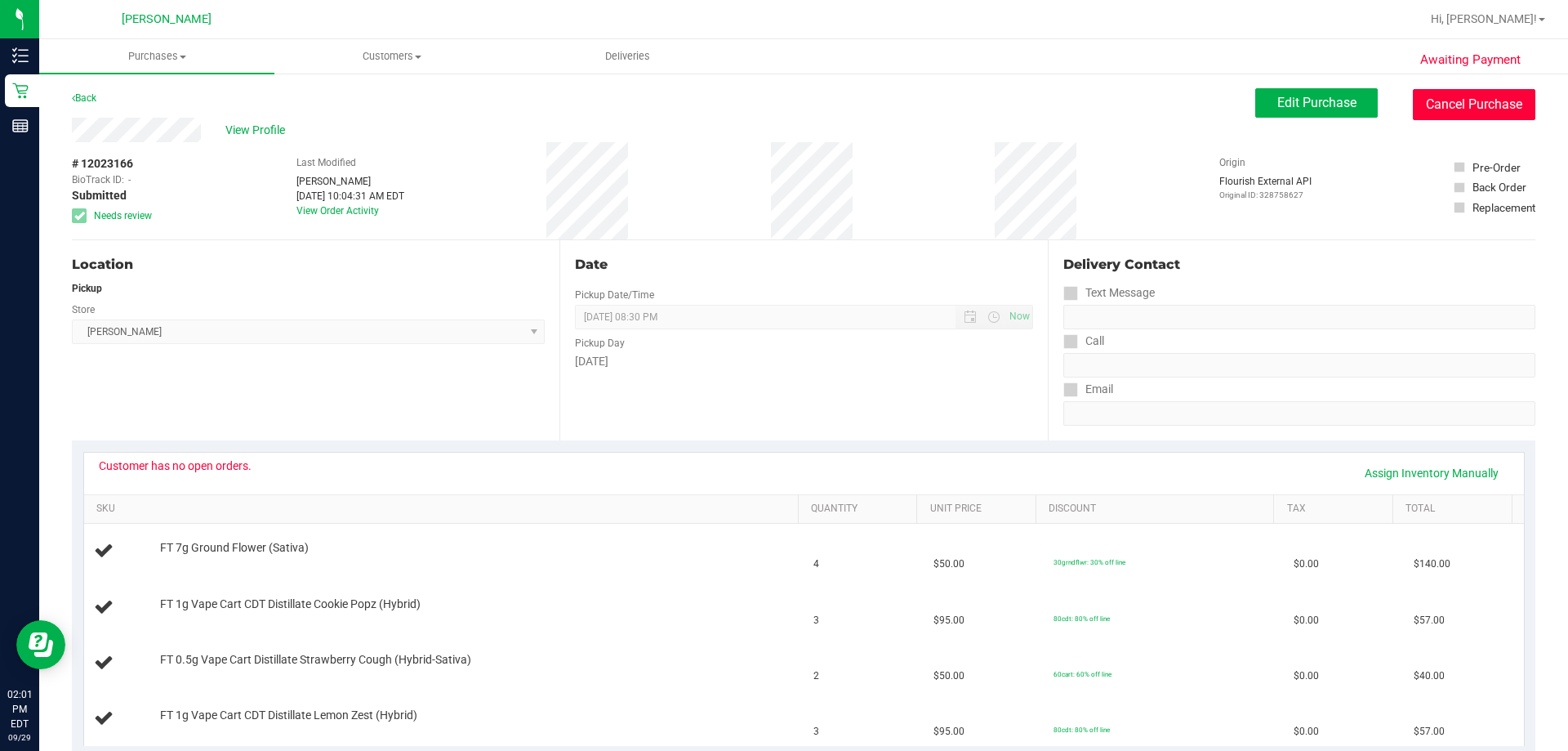
click at [1085, 107] on button "Cancel Purchase" at bounding box center [1474, 105] width 122 height 31
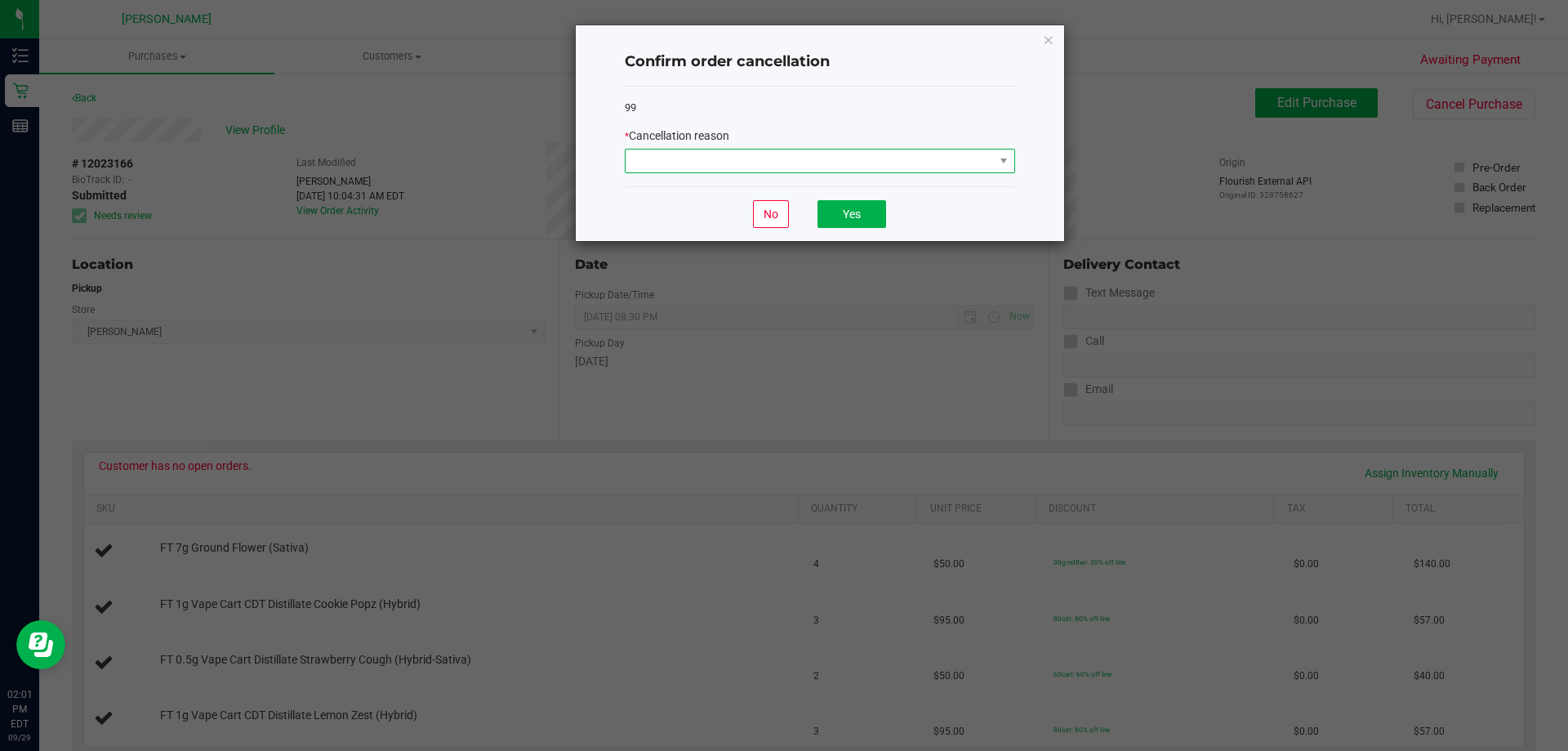
click at [838, 161] on span at bounding box center [810, 161] width 369 height 23
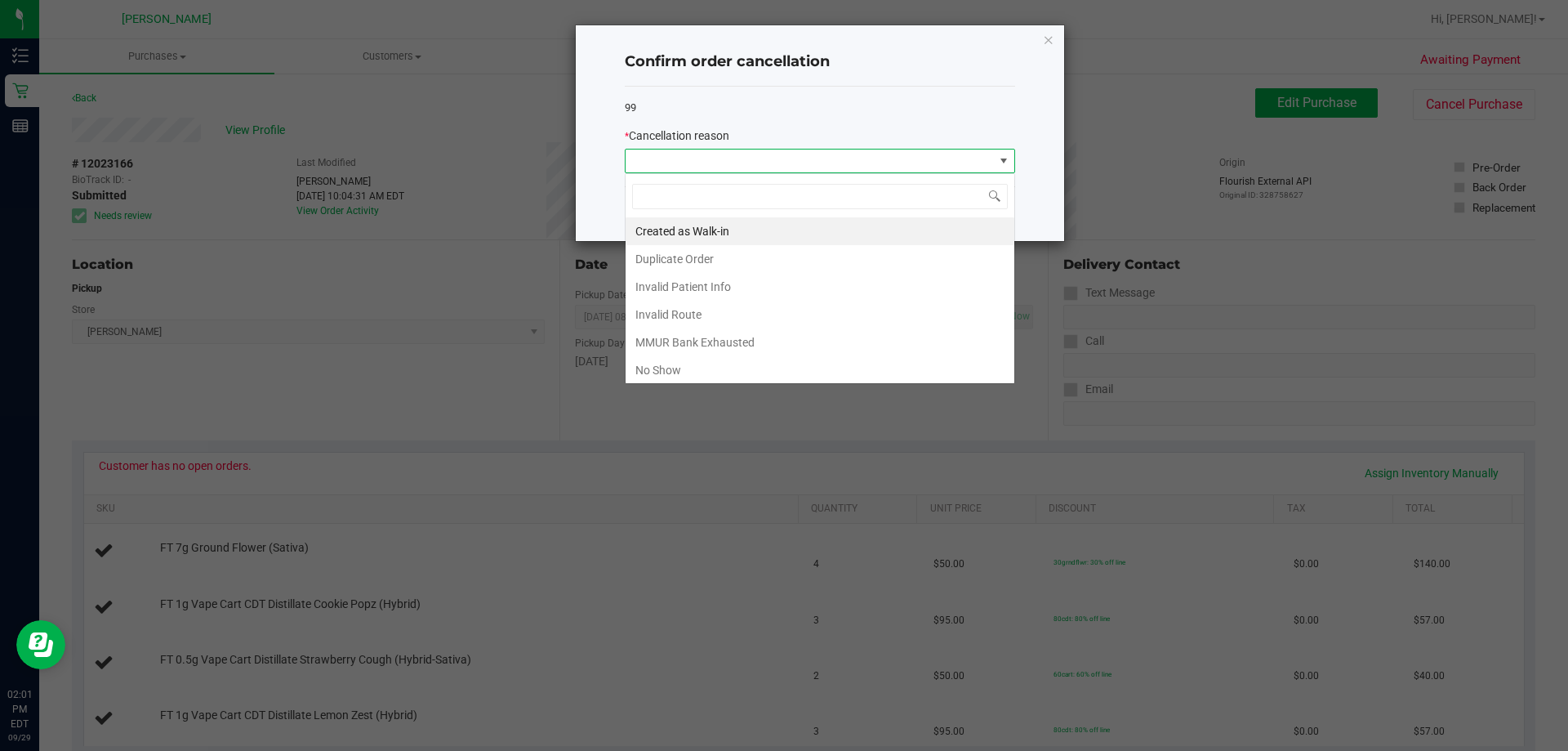
scroll to position [25, 390]
click at [719, 346] on li "MMUR Bank Exhausted" at bounding box center [820, 342] width 389 height 27
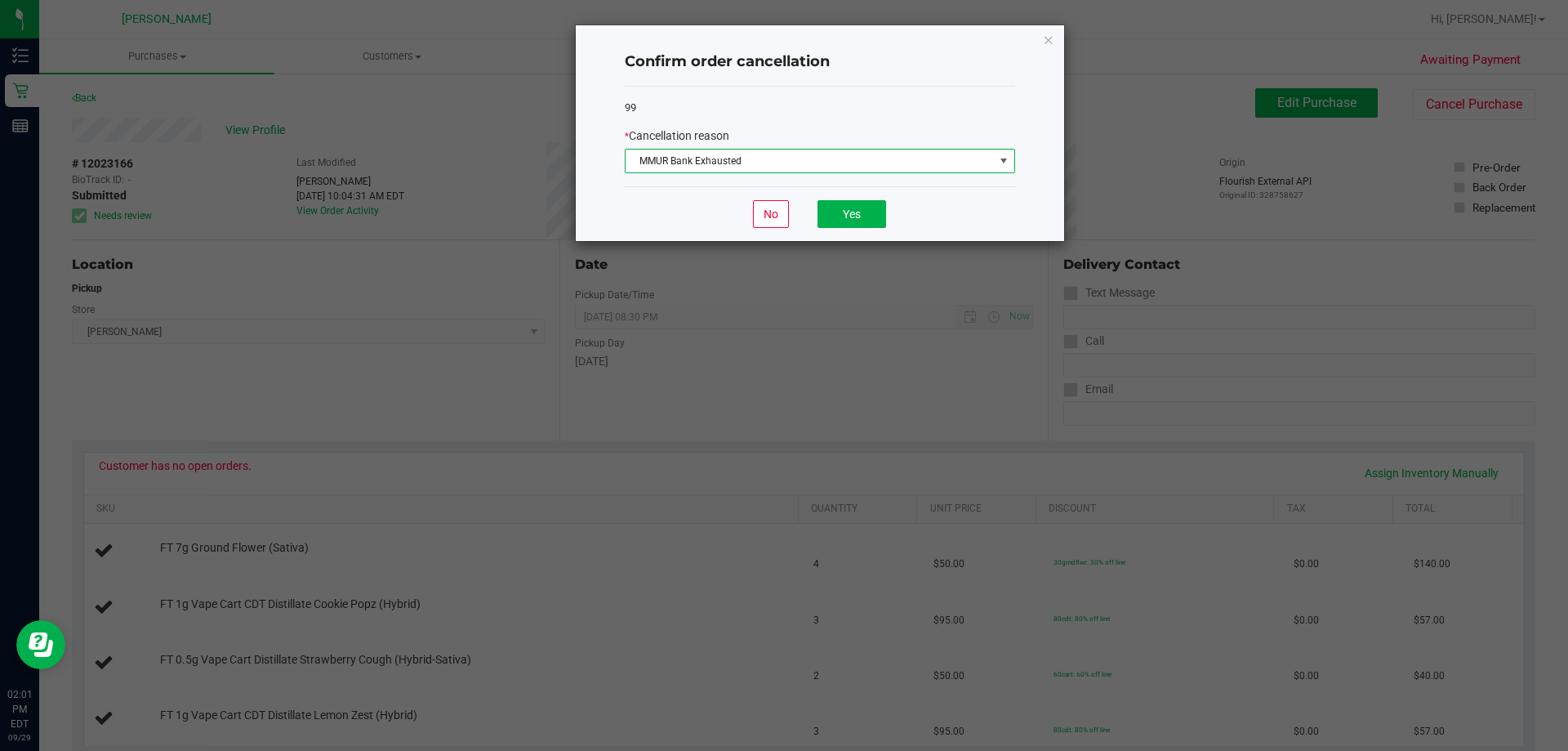
click at [911, 156] on span "MMUR Bank Exhausted" at bounding box center [810, 161] width 369 height 23
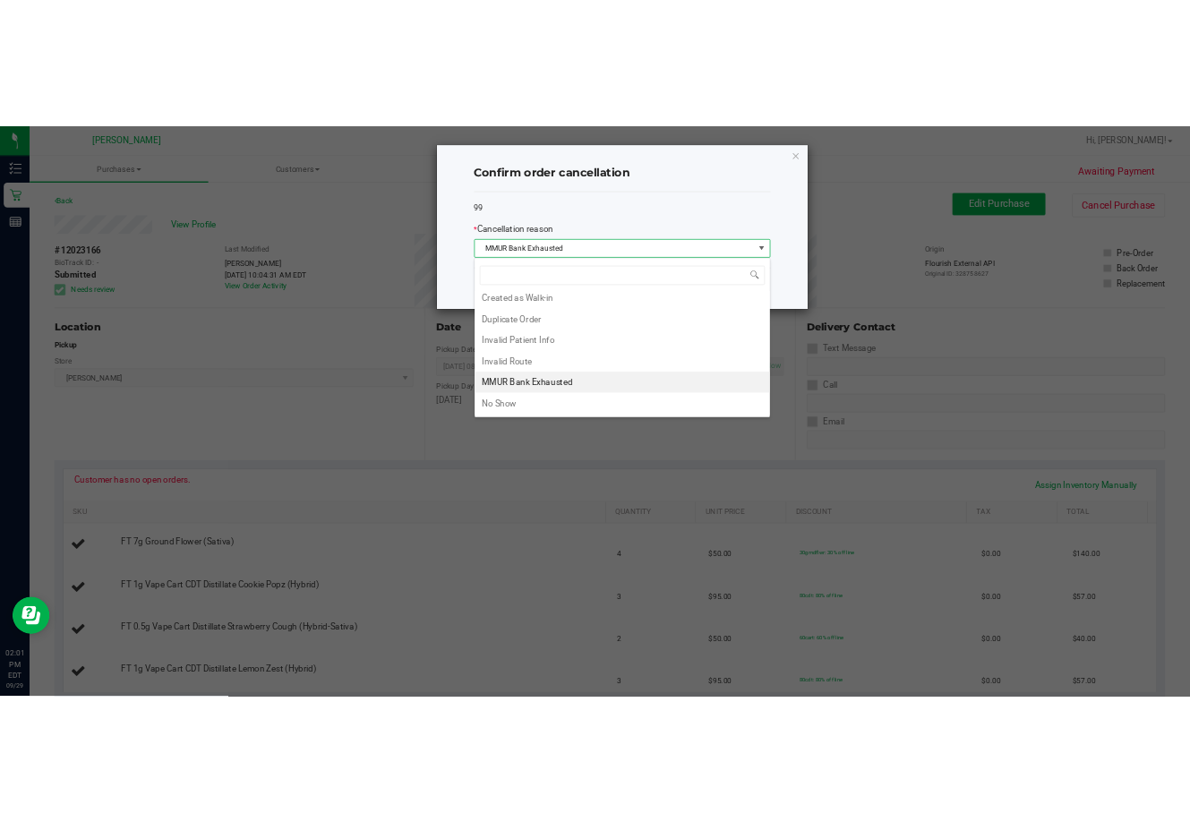
scroll to position [0, 0]
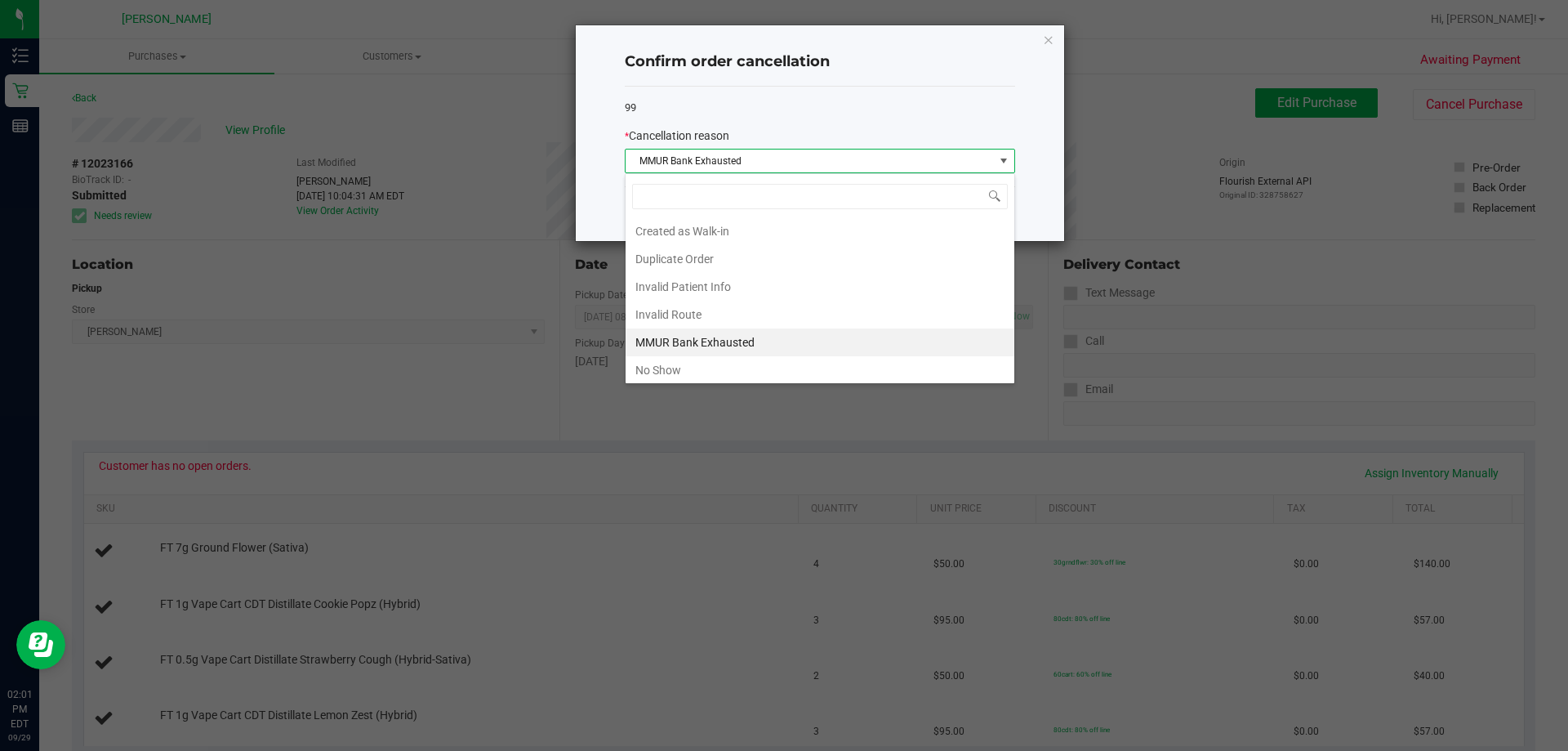
click at [682, 343] on li "MMUR Bank Exhausted" at bounding box center [820, 342] width 389 height 27
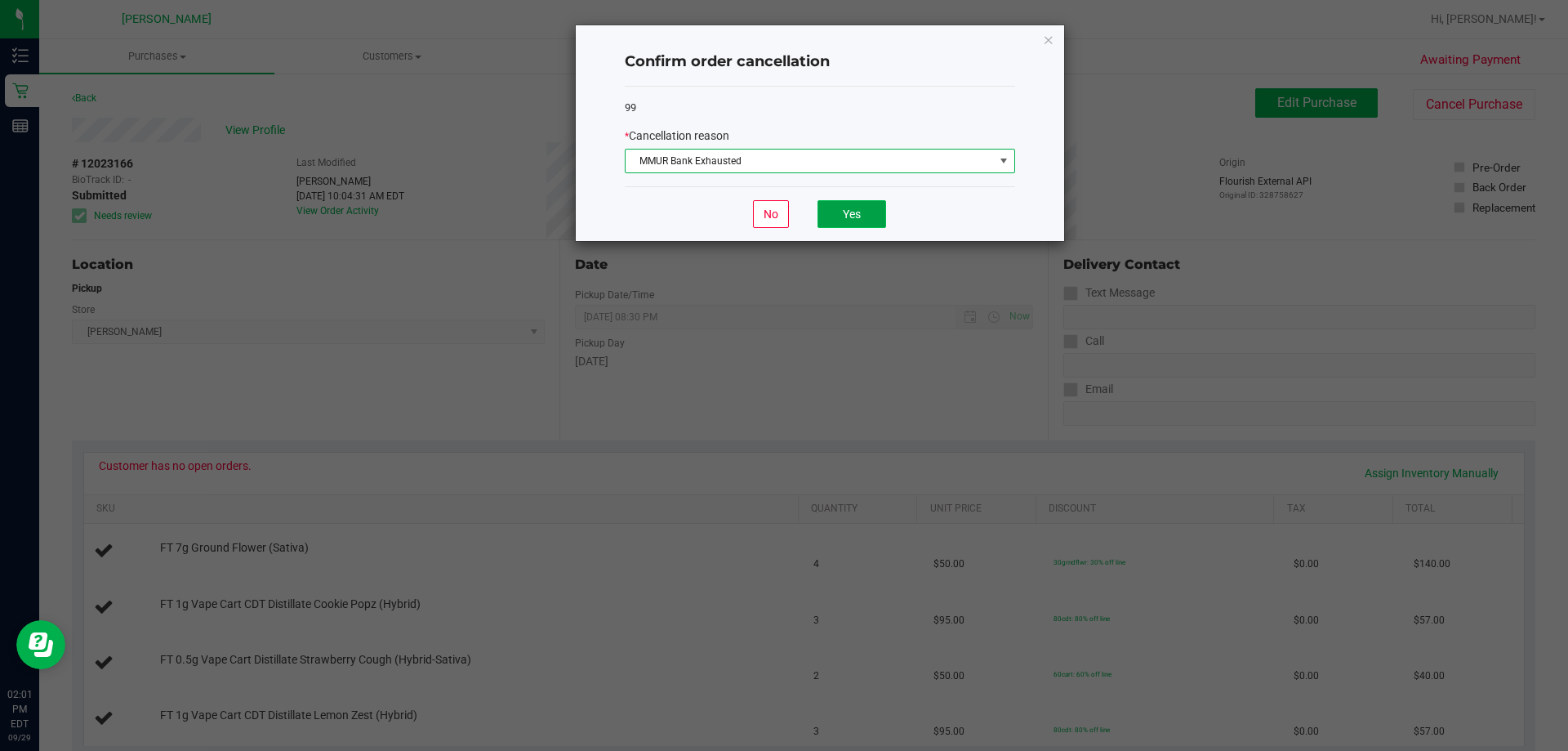
click at [857, 215] on button "Yes" at bounding box center [851, 214] width 68 height 27
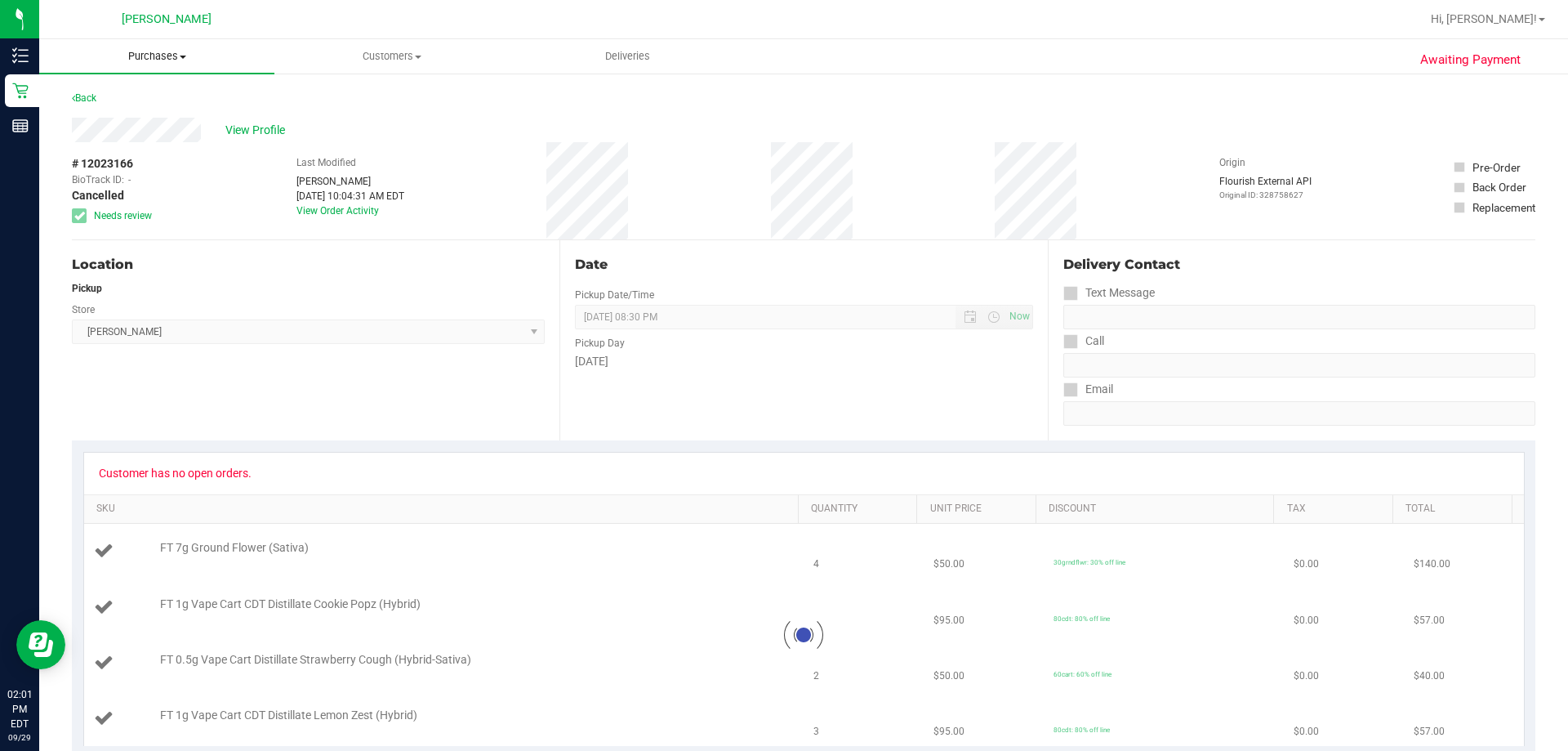
click at [161, 54] on span "Purchases" at bounding box center [157, 57] width 235 height 15
click at [123, 120] on span "Fulfillment" at bounding box center [89, 118] width 101 height 14
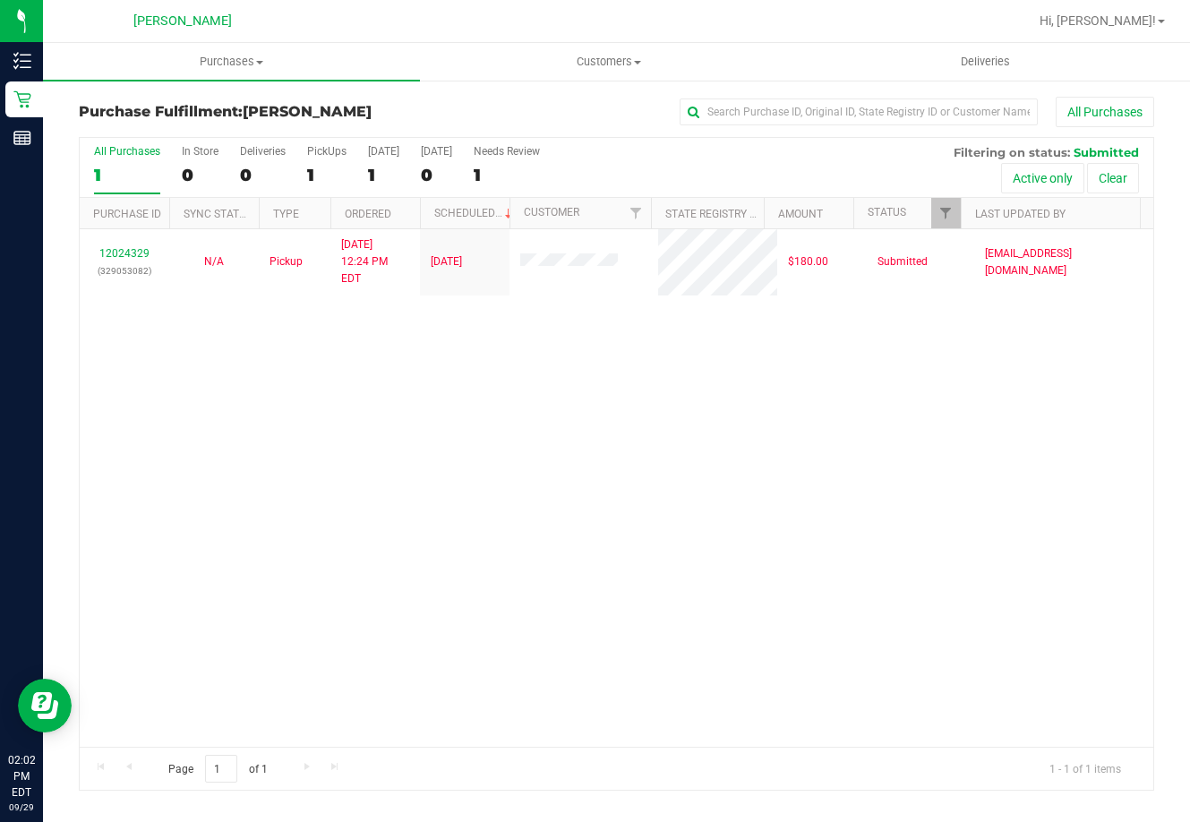
click at [292, 463] on div "12024329 (329053082) N/A Pickup [DATE] 12:24 PM EDT 9/29/2025 $180.00 Submitted…" at bounding box center [616, 487] width 1073 height 517
click at [460, 435] on div "12024329 (329053082) N/A Pickup [DATE] 12:24 PM EDT 9/29/2025 $180.00 Submitted…" at bounding box center [616, 487] width 1073 height 517
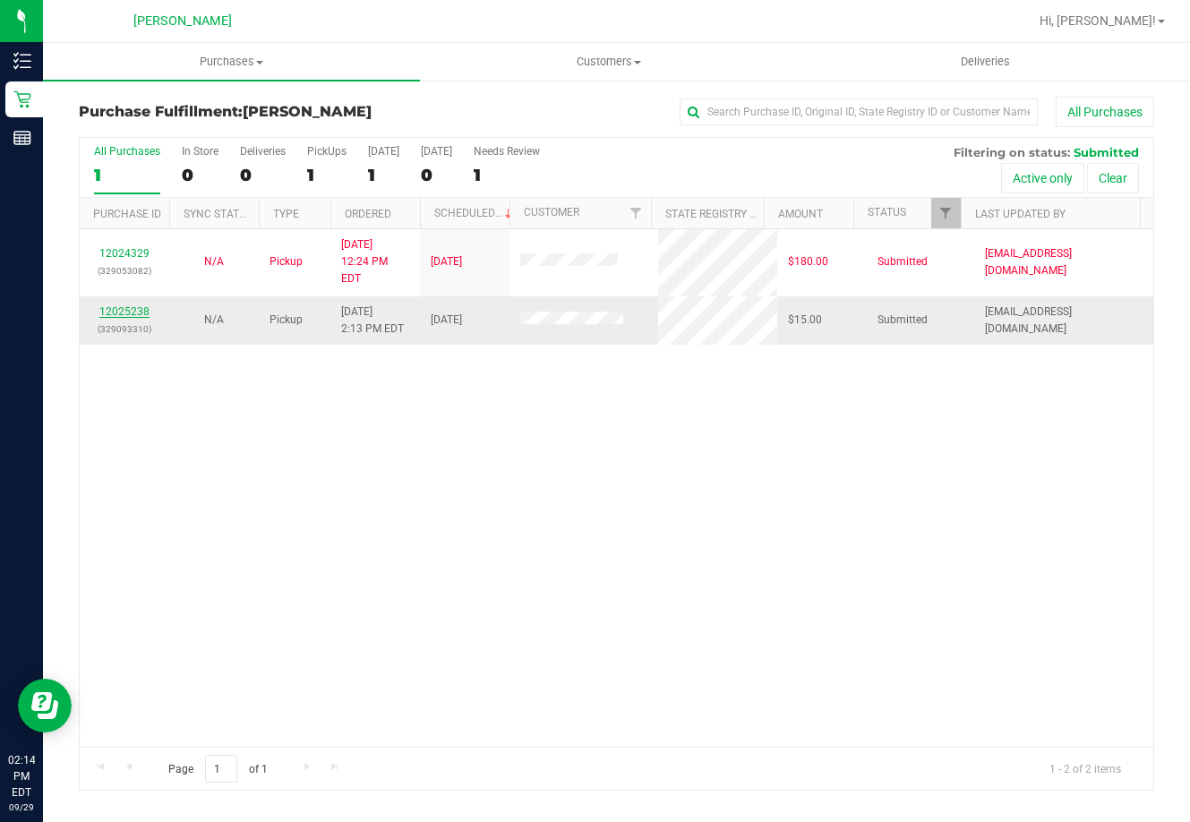
click at [130, 305] on link "12025238" at bounding box center [124, 311] width 50 height 13
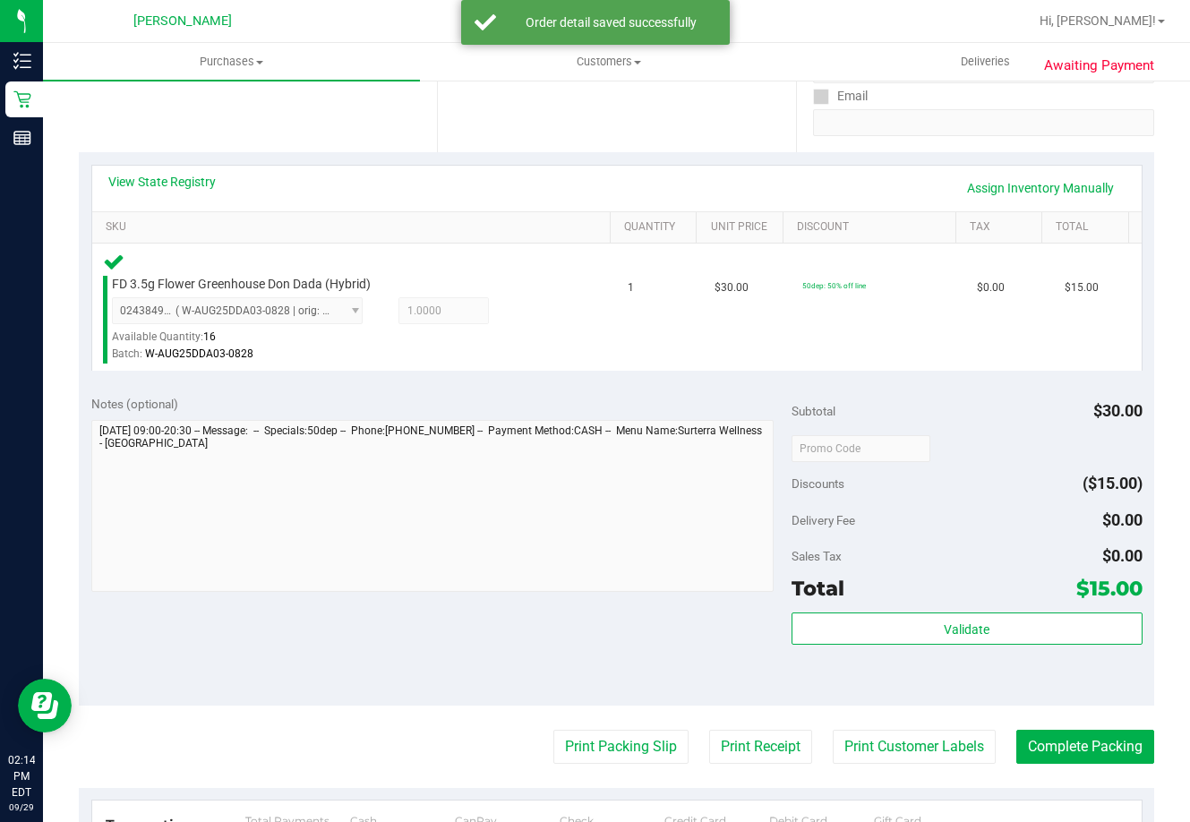
scroll to position [448, 0]
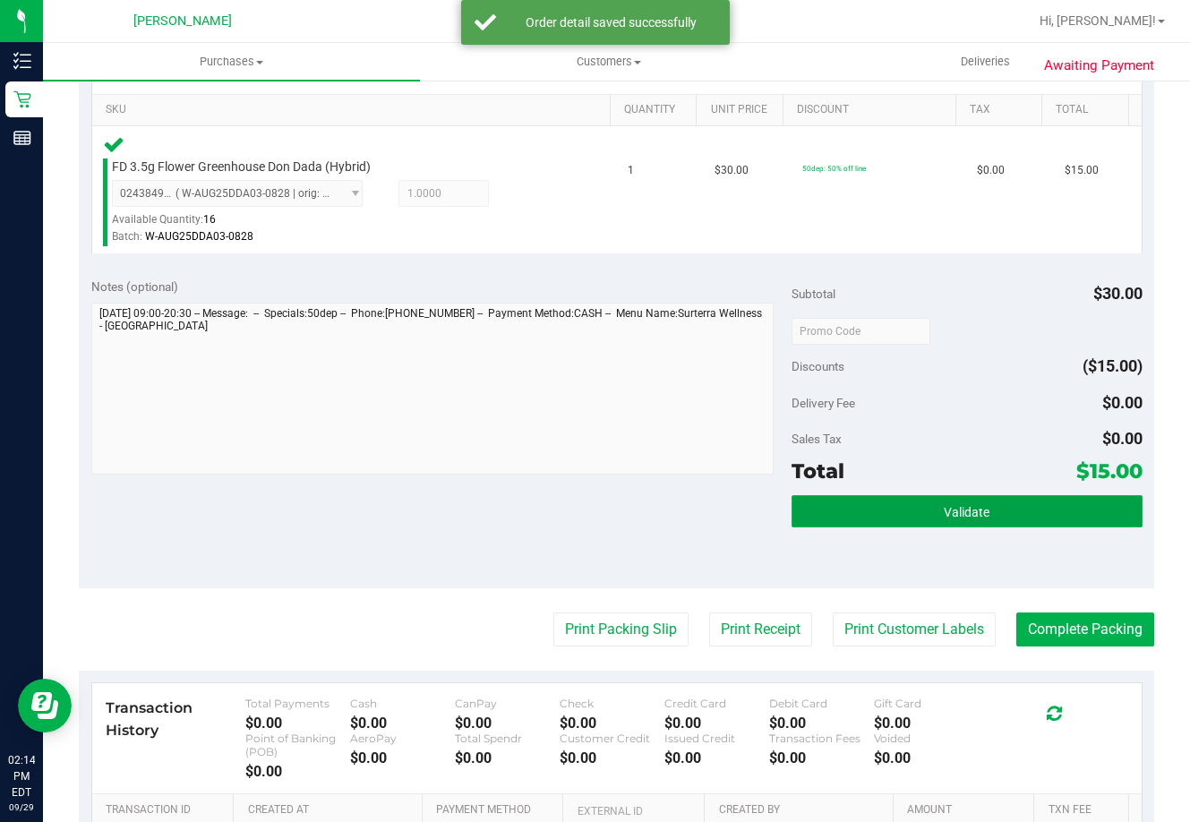
click at [1011, 501] on button "Validate" at bounding box center [966, 511] width 350 height 32
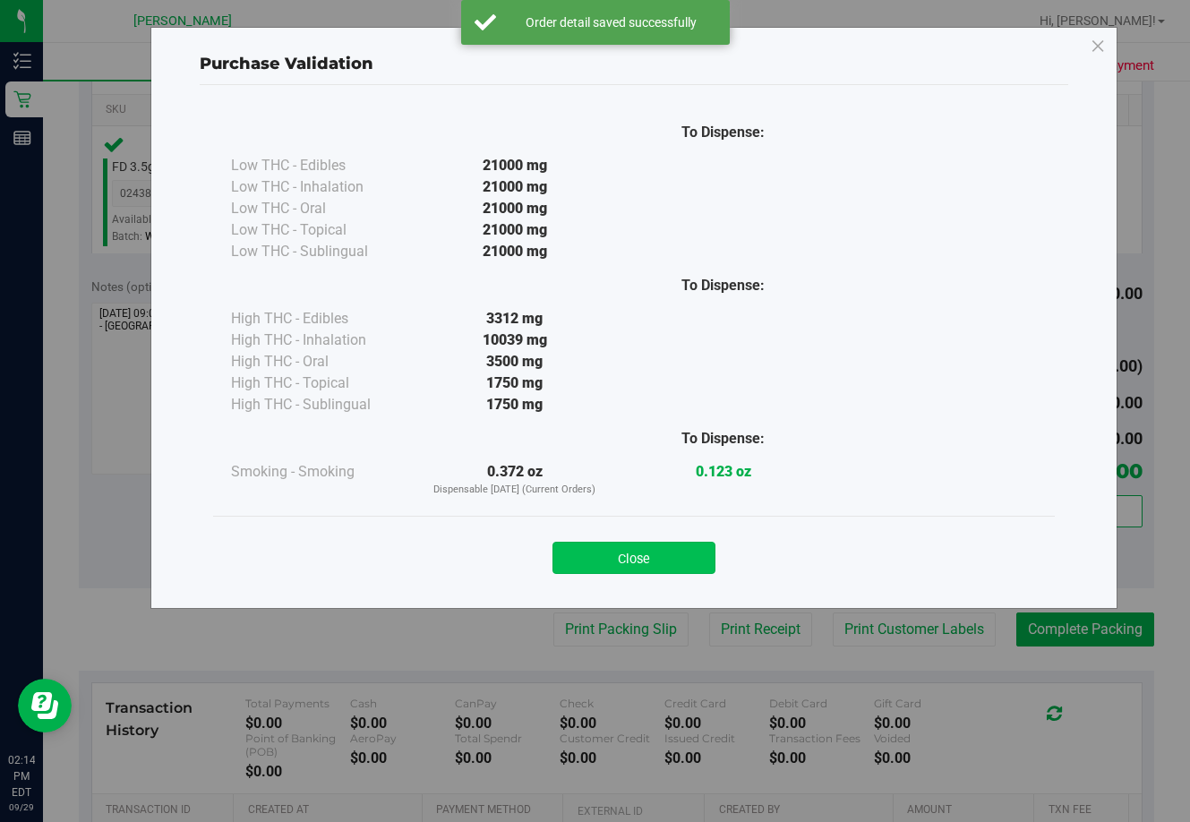
click at [662, 566] on button "Close" at bounding box center [633, 558] width 163 height 32
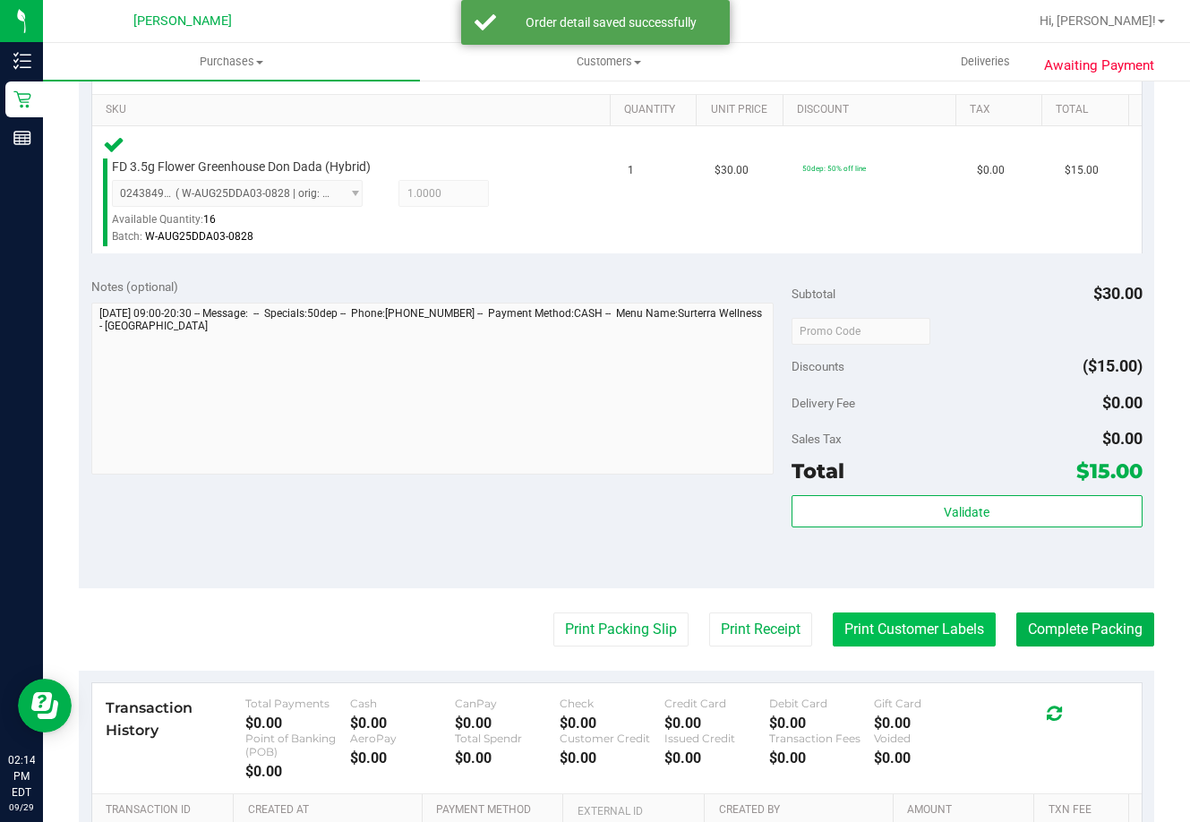
click at [841, 625] on button "Print Customer Labels" at bounding box center [914, 629] width 163 height 34
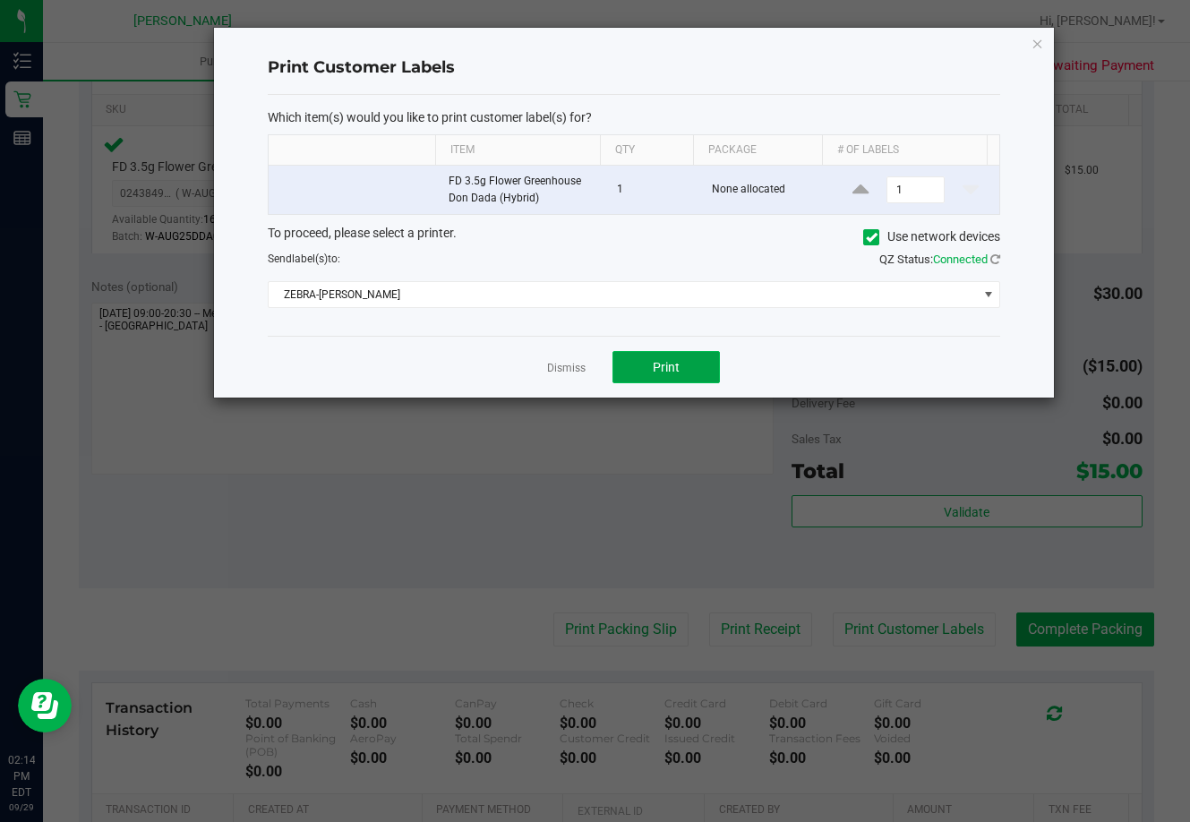
click at [658, 368] on span "Print" at bounding box center [666, 367] width 27 height 14
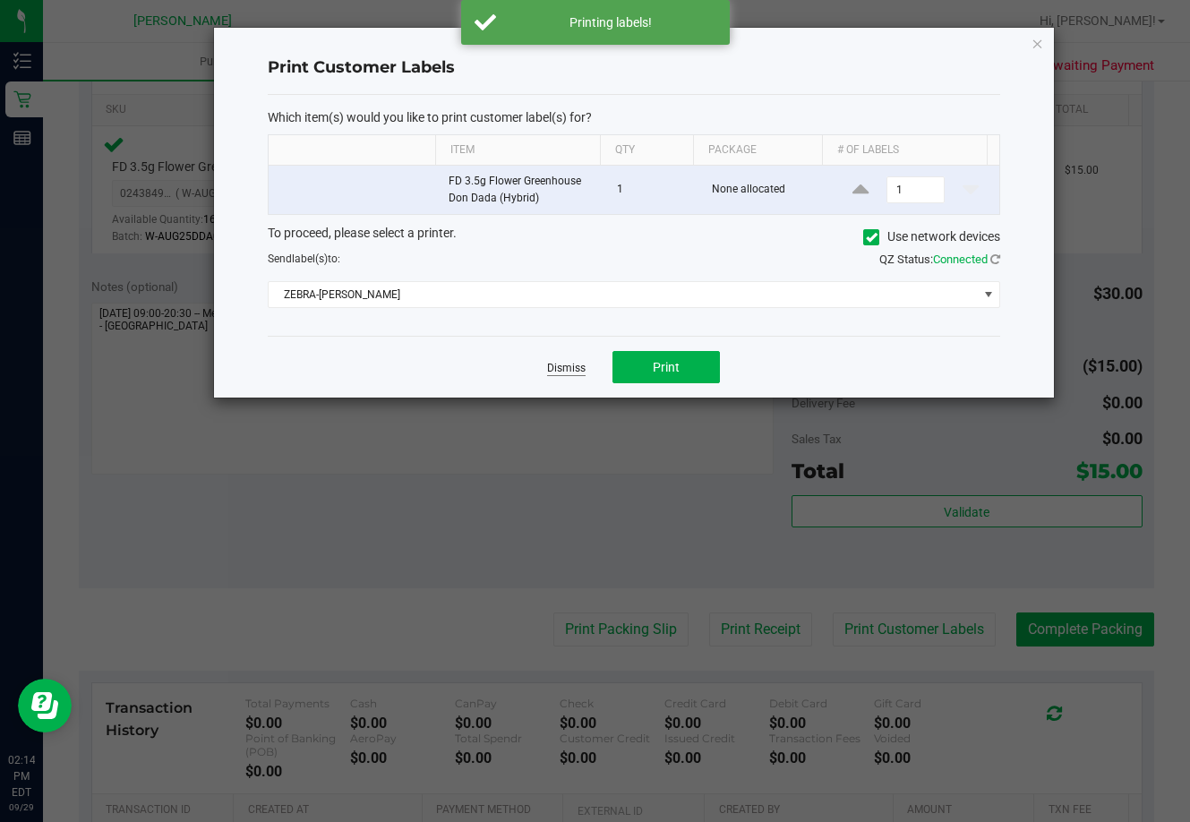
click at [578, 369] on link "Dismiss" at bounding box center [566, 368] width 38 height 15
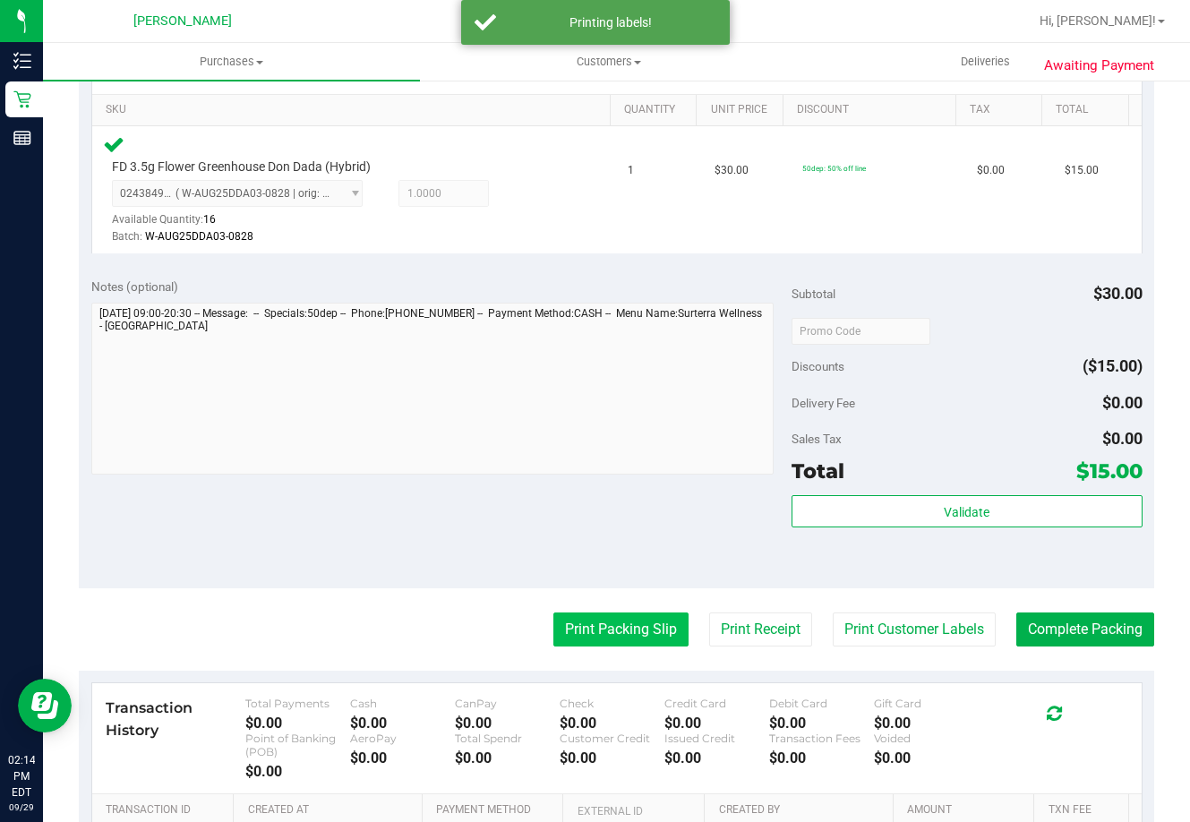
click at [611, 636] on button "Print Packing Slip" at bounding box center [620, 629] width 135 height 34
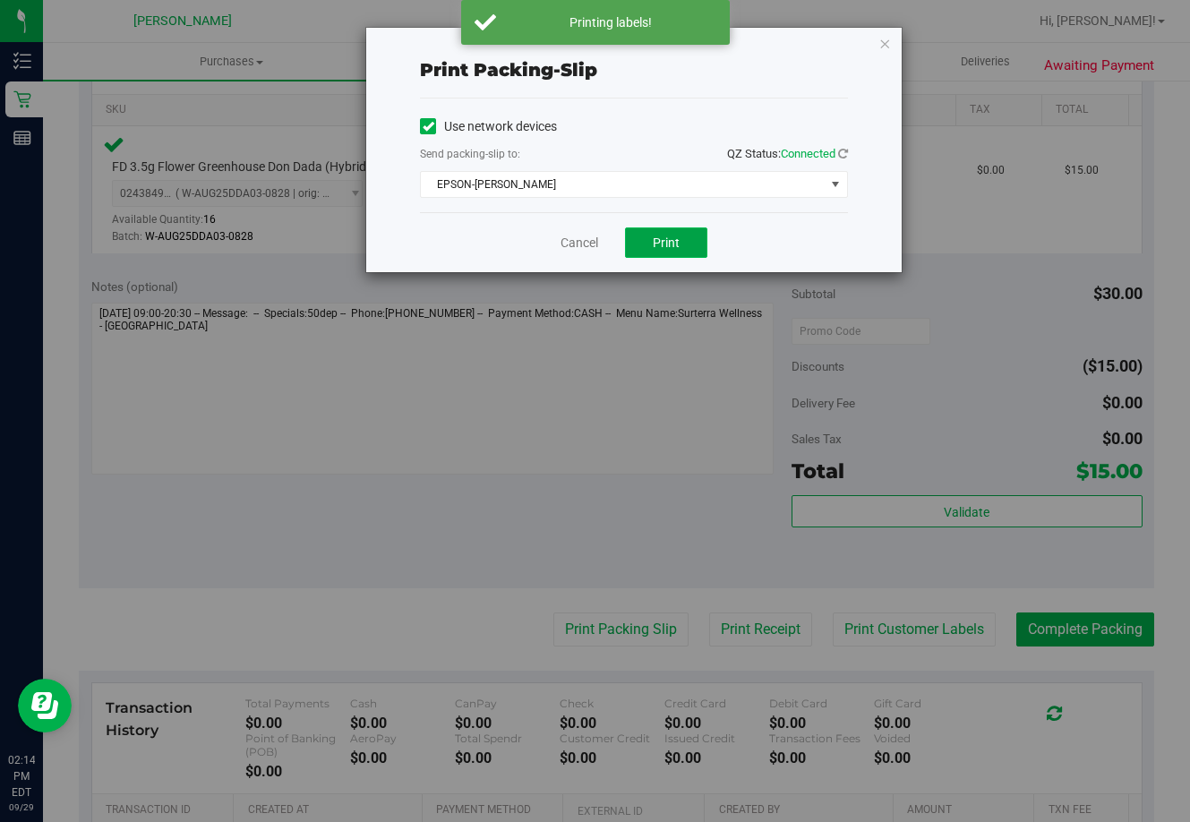
click at [664, 251] on button "Print" at bounding box center [666, 242] width 82 height 30
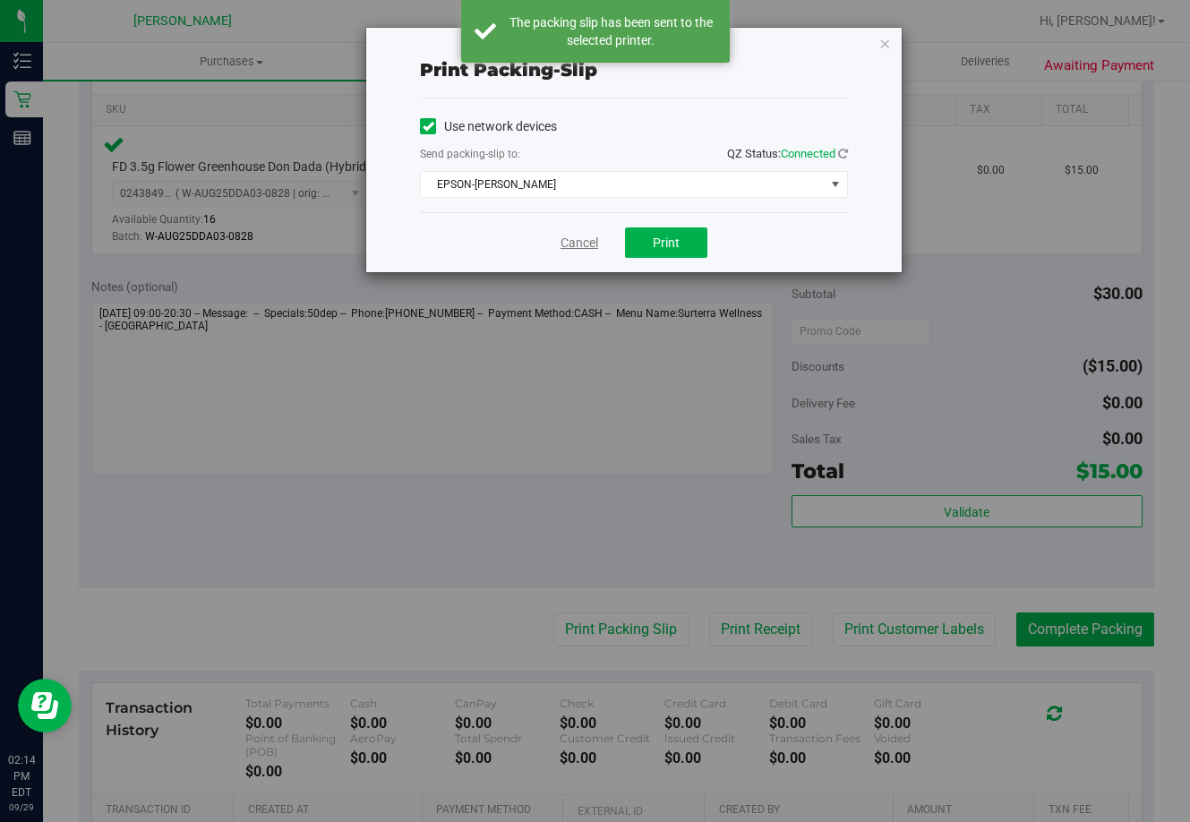
click at [588, 248] on link "Cancel" at bounding box center [579, 243] width 38 height 19
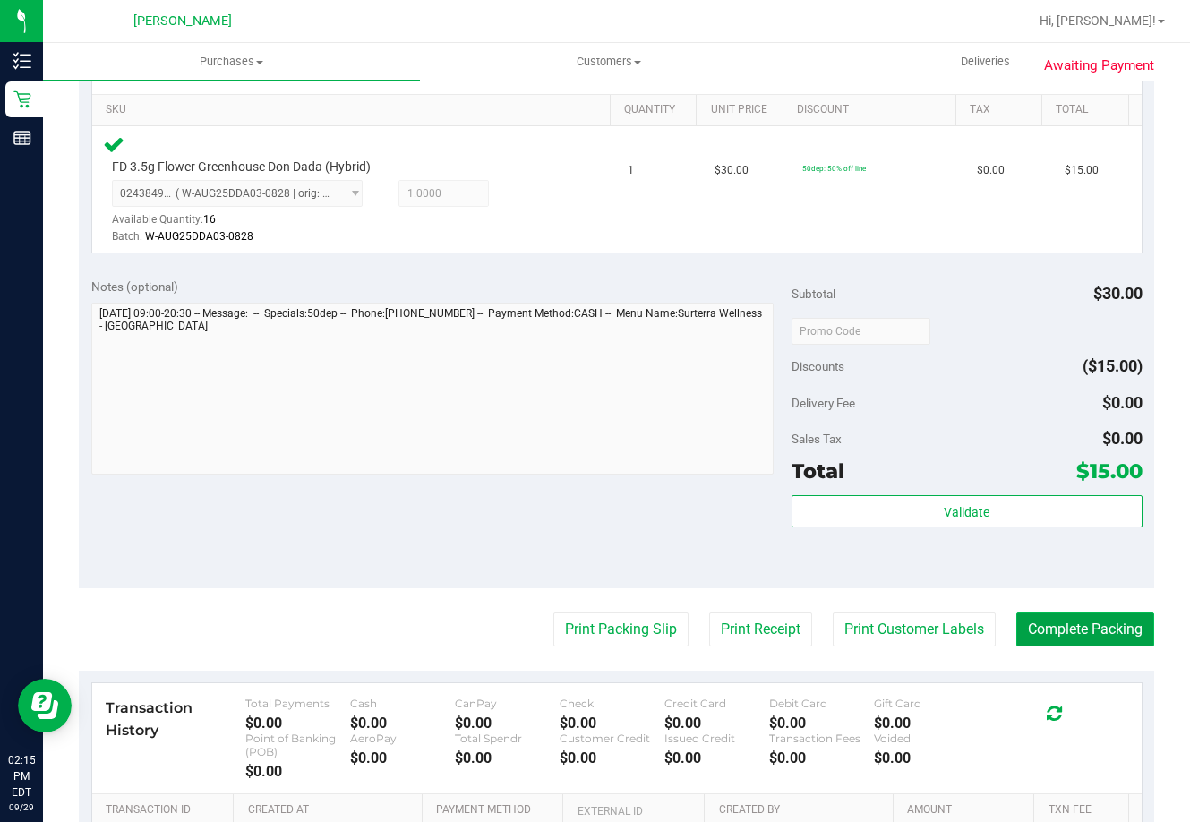
click at [1107, 630] on button "Complete Packing" at bounding box center [1085, 629] width 138 height 34
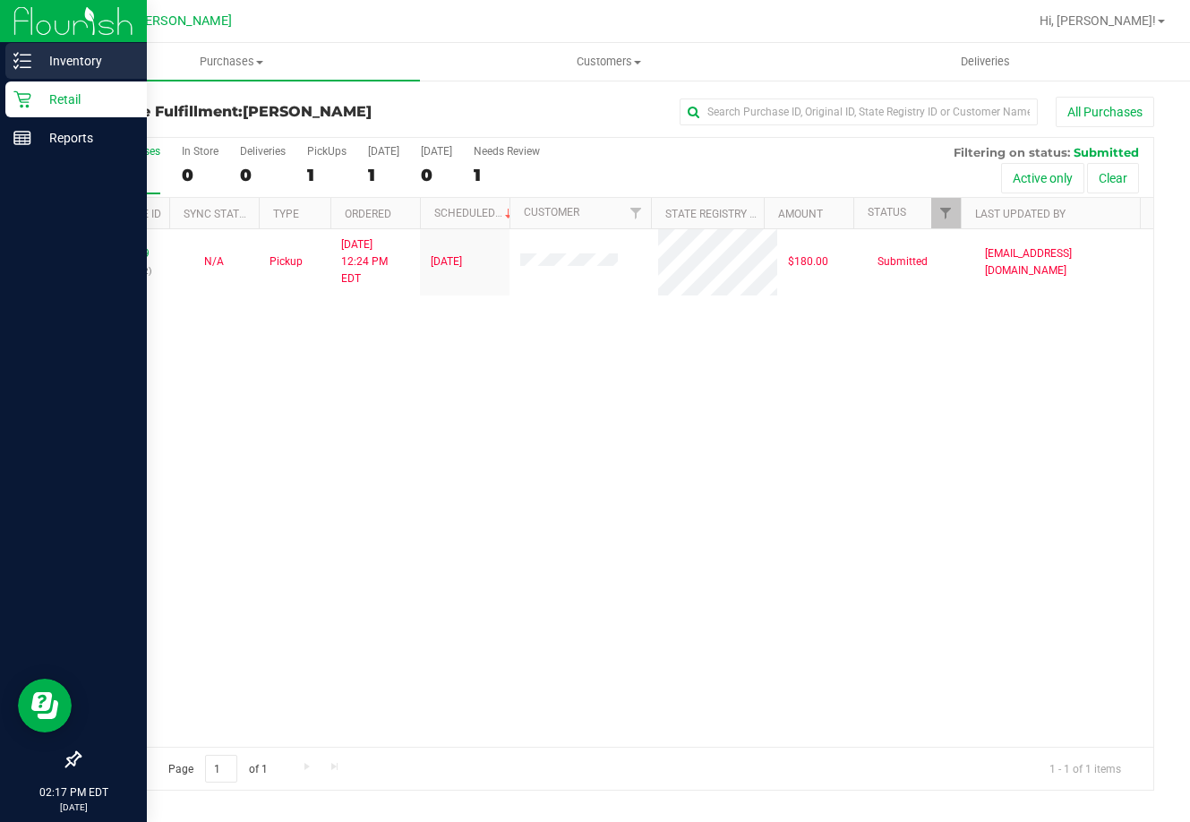
click at [59, 60] on p "Inventory" at bounding box center [84, 60] width 107 height 21
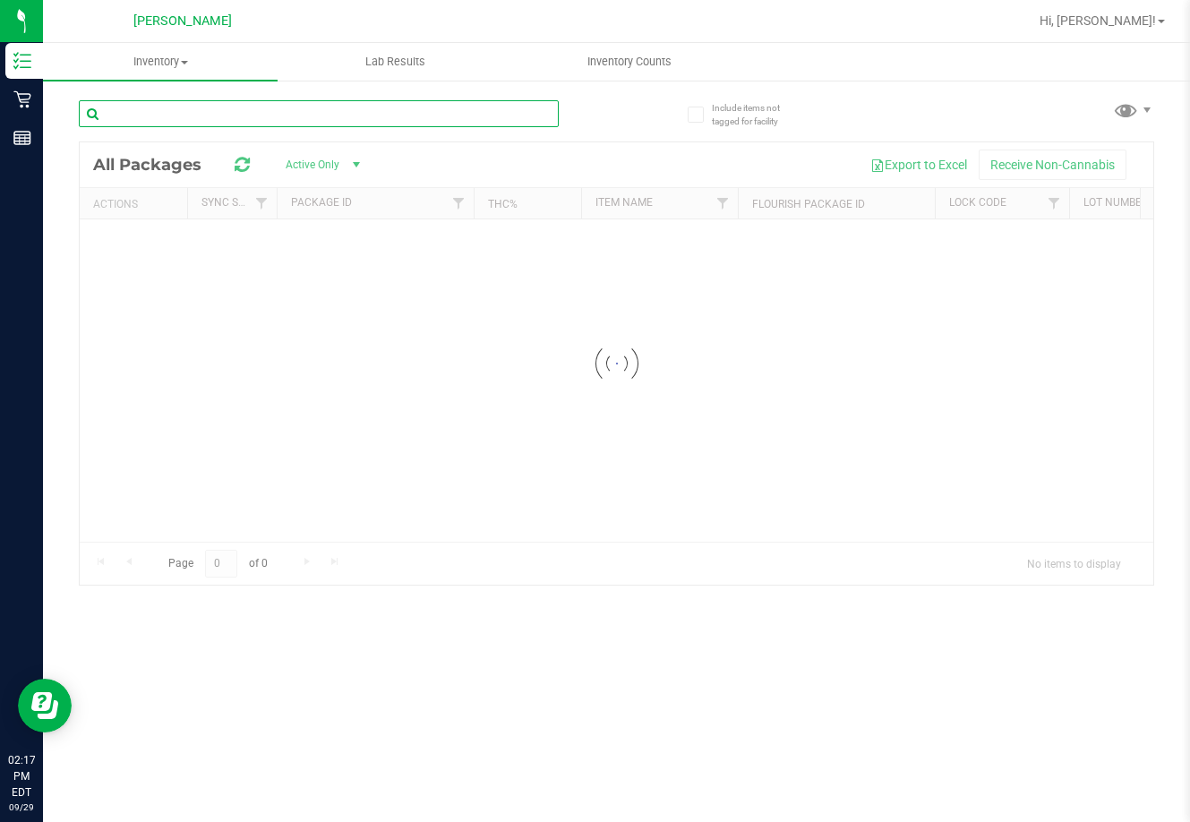
click at [205, 102] on input "text" at bounding box center [319, 113] width 480 height 27
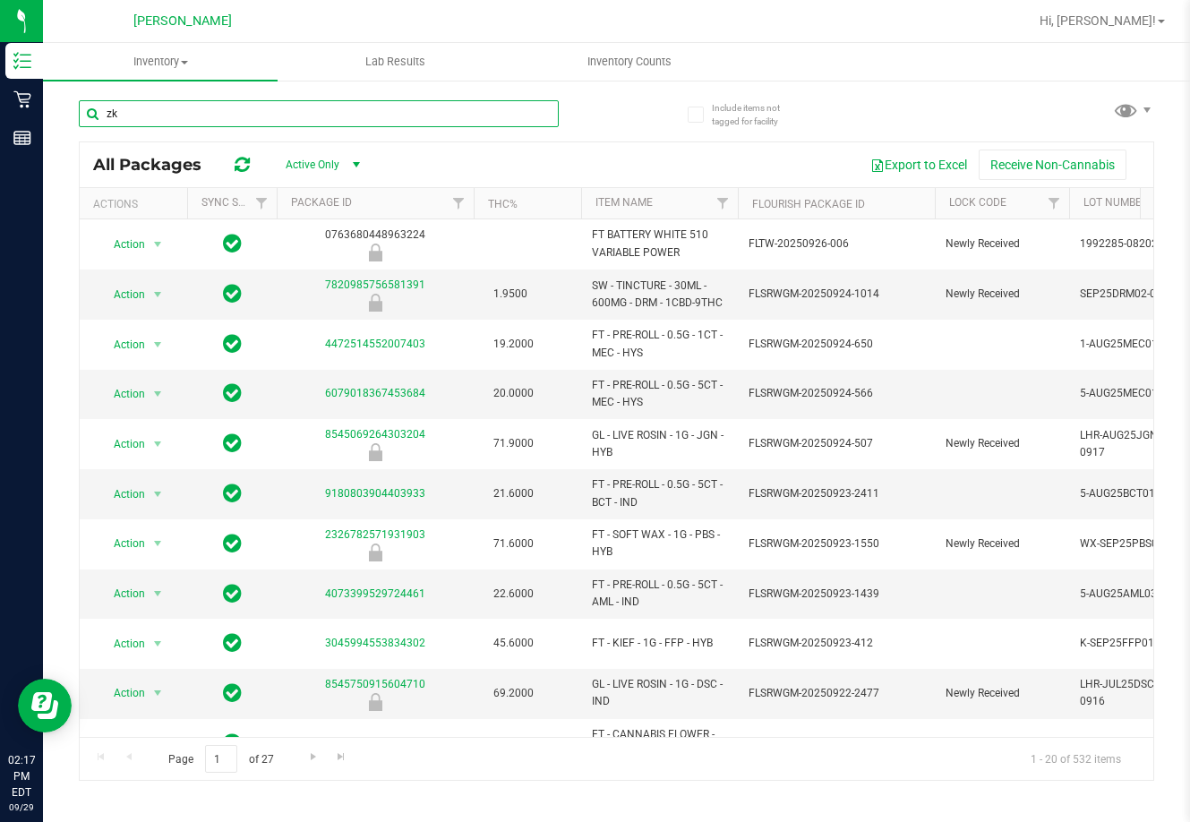
type input "zkr"
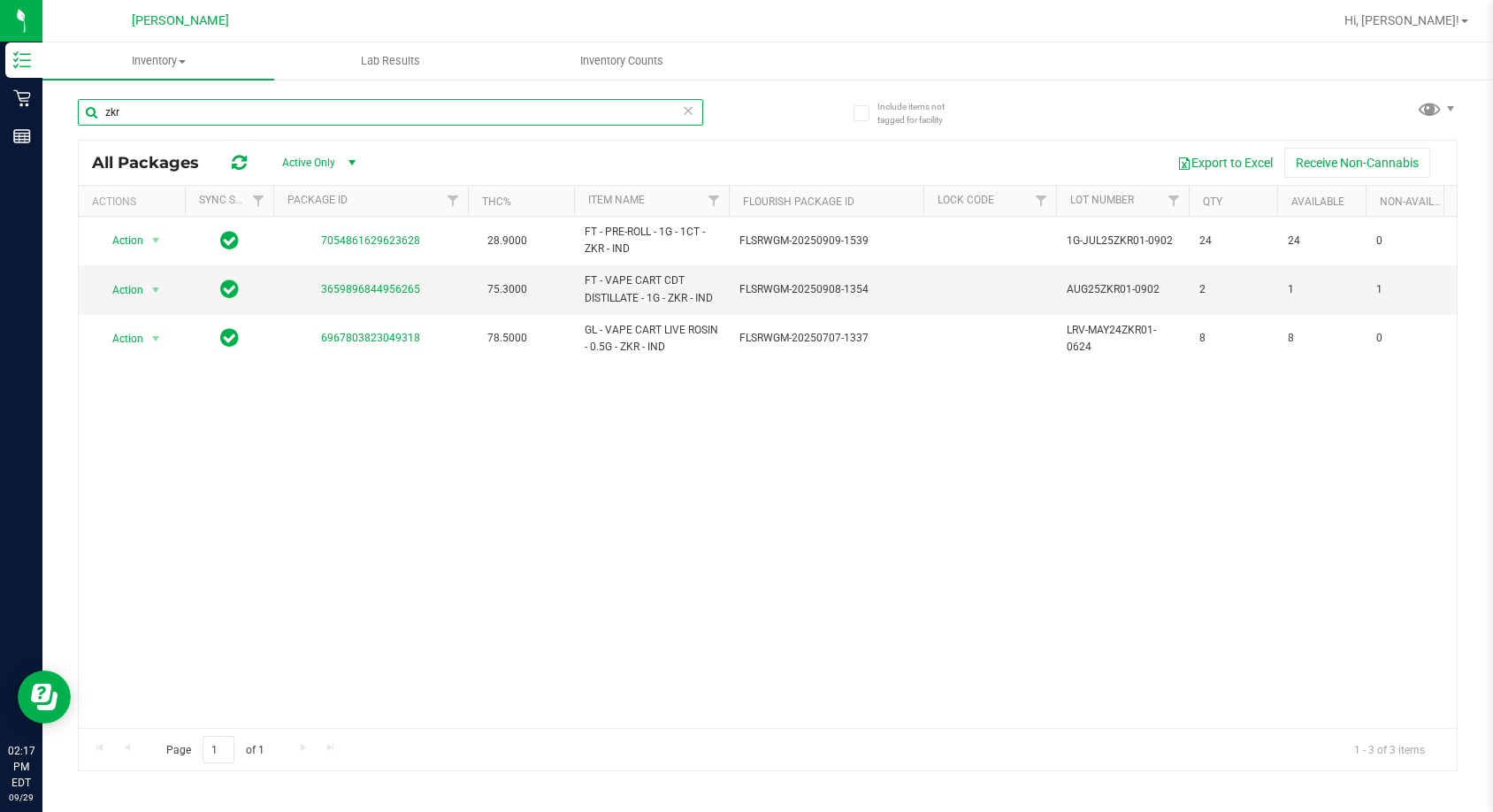
drag, startPoint x: 166, startPoint y: 106, endPoint x: 106, endPoint y: 114, distance: 60.5
click at [106, 114] on input "zkr" at bounding box center [390, 112] width 625 height 27
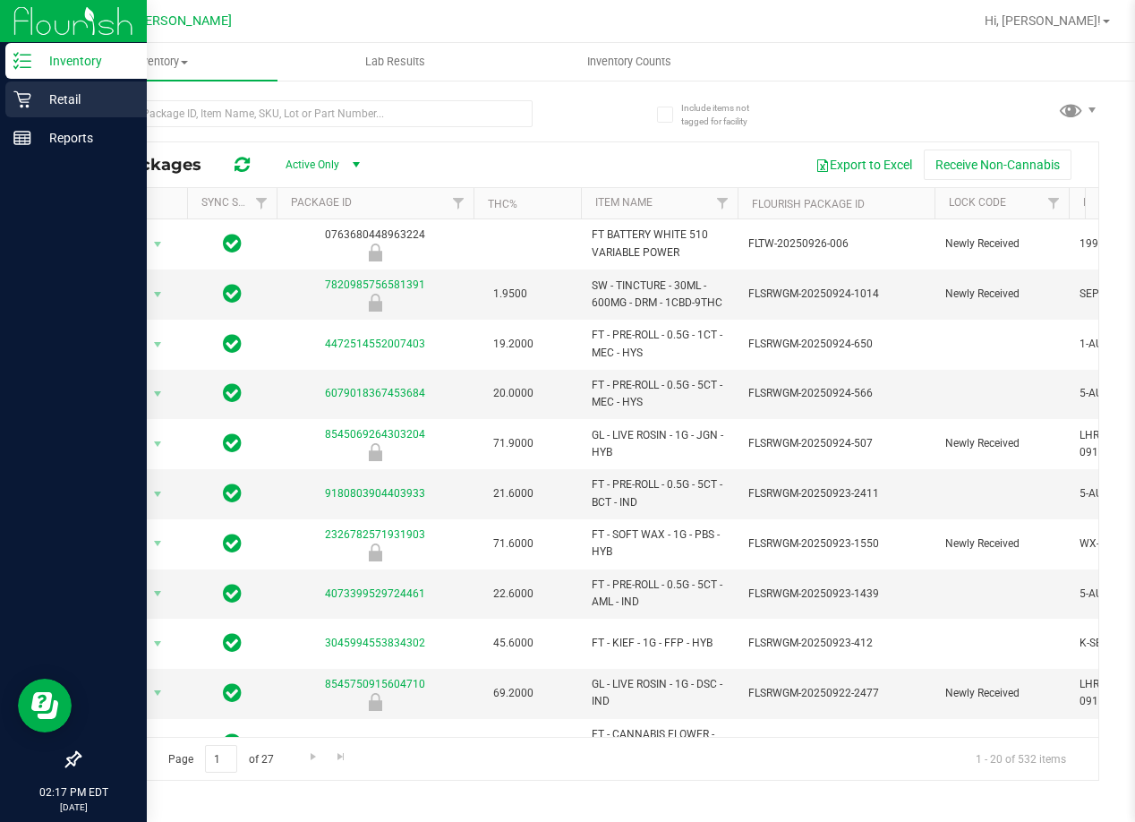
click at [68, 97] on p "Retail" at bounding box center [84, 99] width 107 height 21
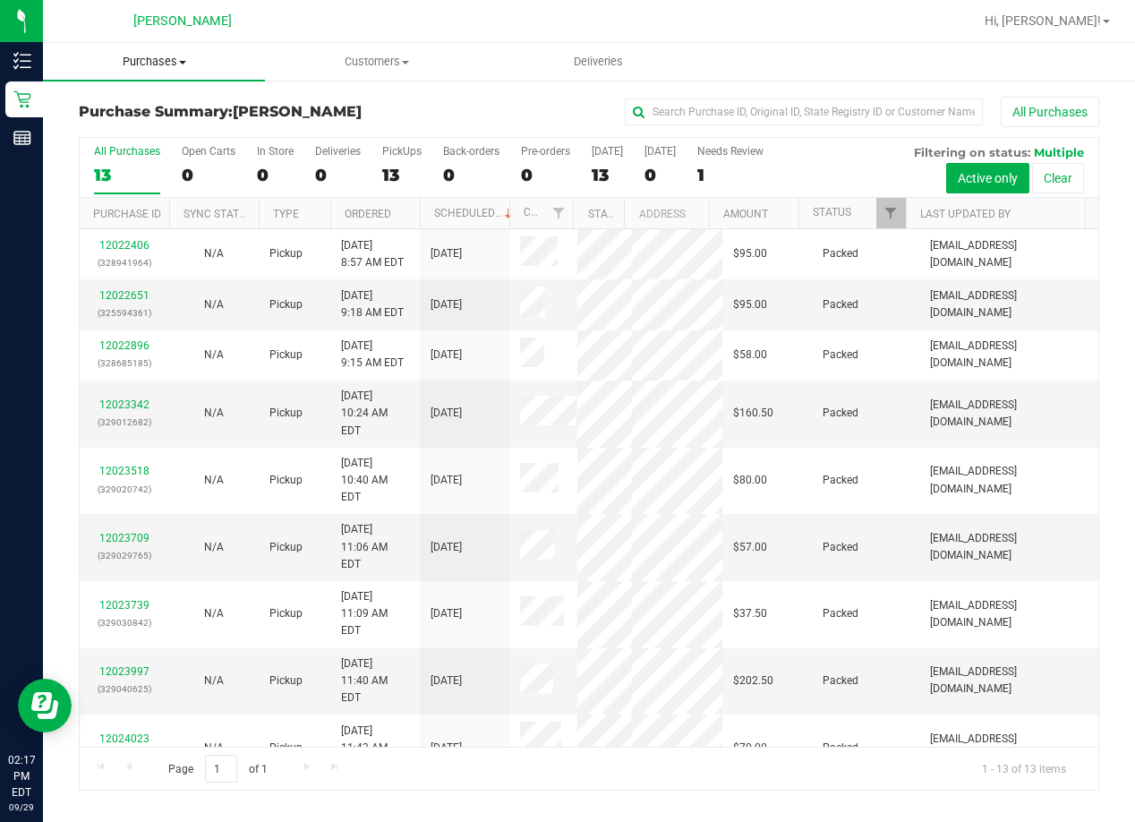
click at [167, 64] on span "Purchases" at bounding box center [154, 62] width 222 height 16
click at [142, 126] on span "Fulfillment" at bounding box center [98, 129] width 111 height 15
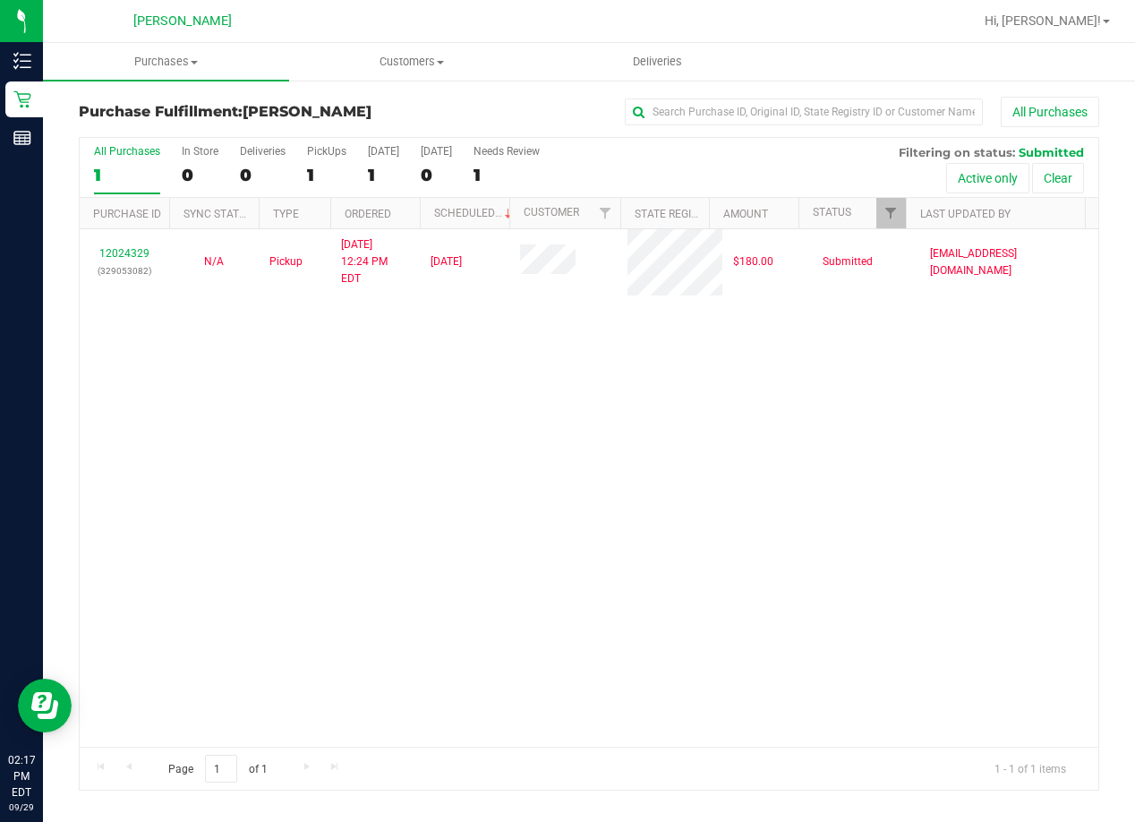
click at [414, 345] on div "12024329 (329053082) N/A Pickup [DATE] 12:24 PM EDT 9/29/2025 $180.00 Submitted…" at bounding box center [589, 487] width 1019 height 517
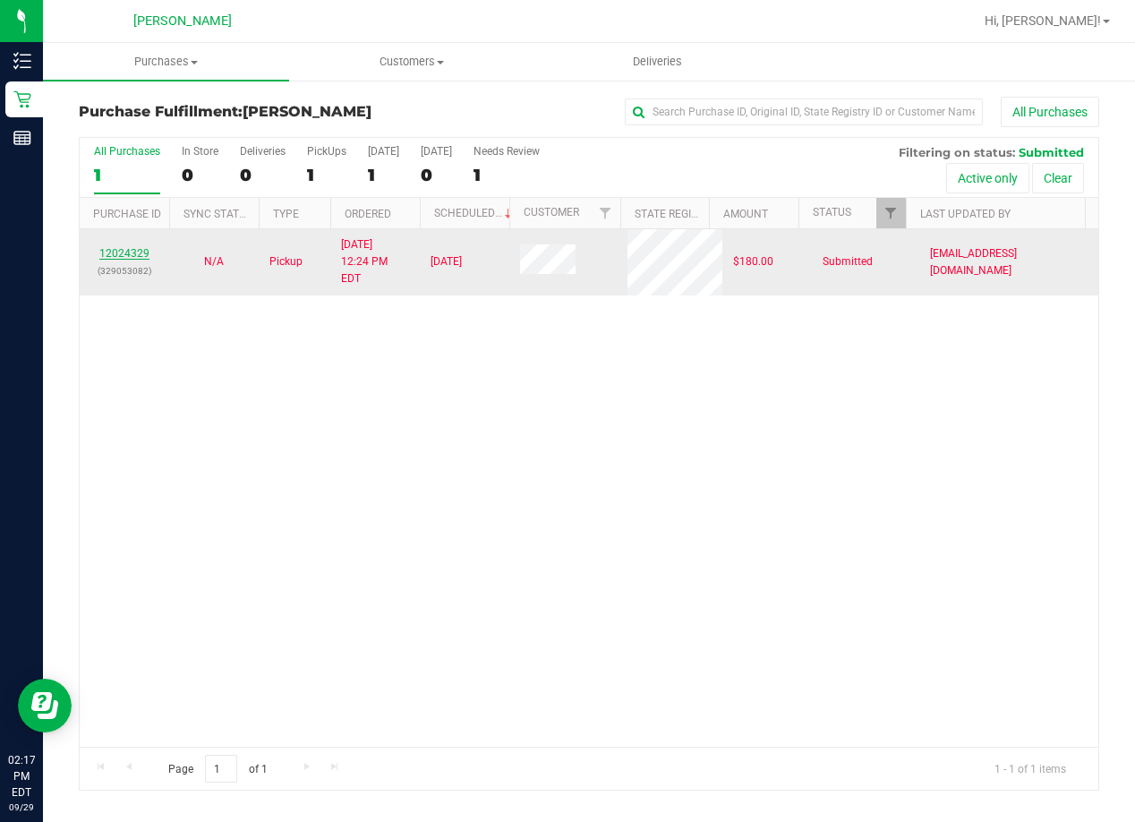
click at [117, 247] on link "12024329" at bounding box center [124, 253] width 50 height 13
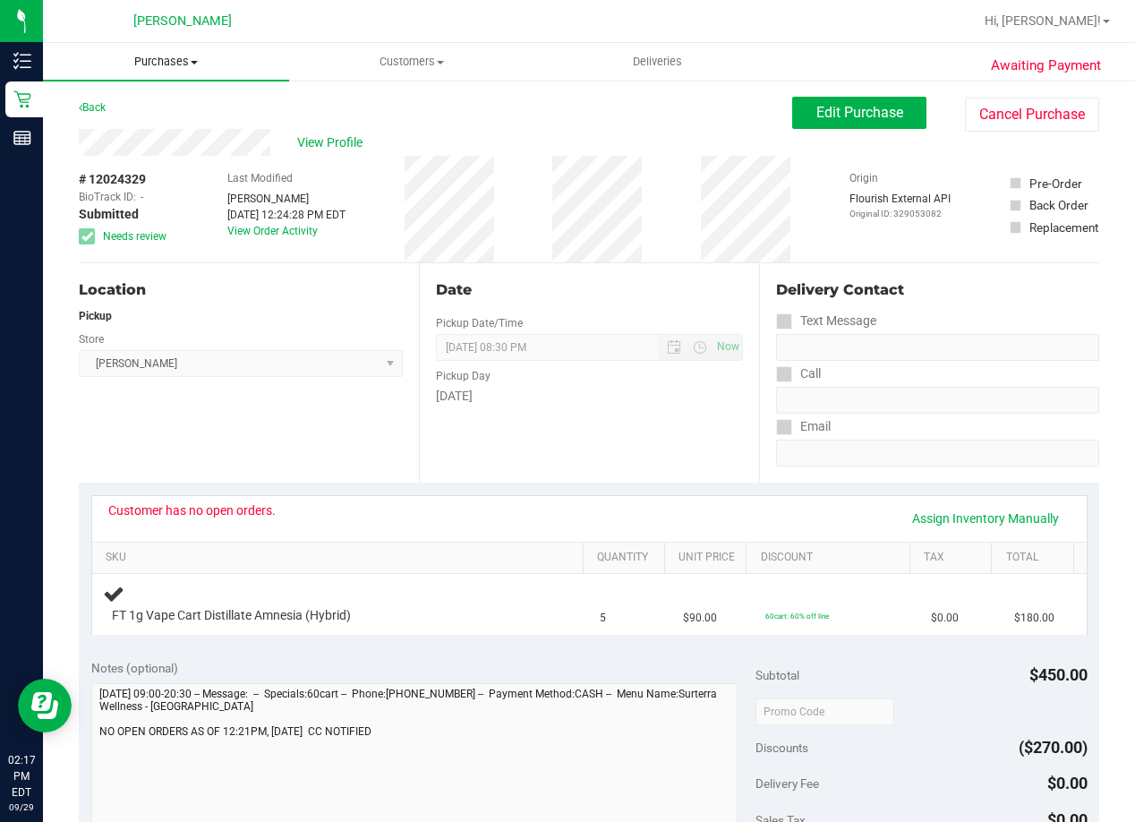
click at [177, 57] on span "Purchases" at bounding box center [166, 62] width 246 height 16
click at [99, 131] on span "Fulfillment" at bounding box center [98, 129] width 111 height 15
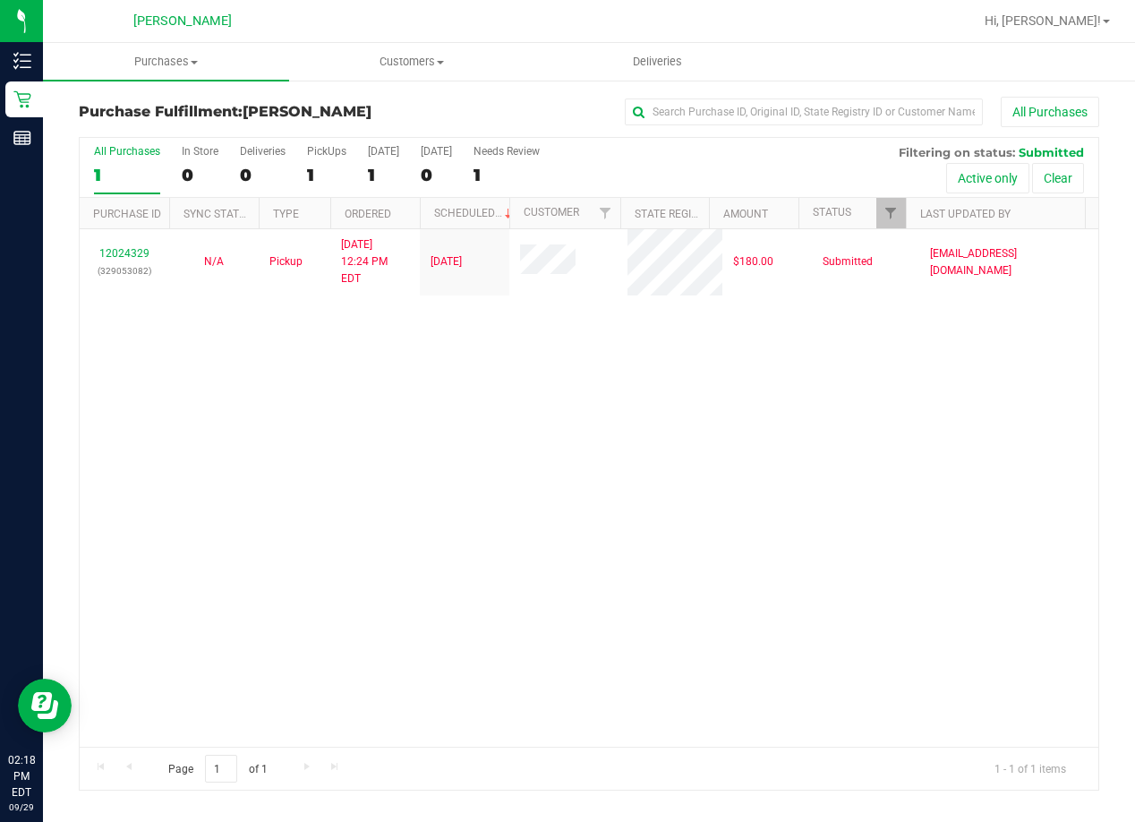
click at [631, 601] on div "12024329 (329053082) N/A Pickup [DATE] 12:24 PM EDT 9/29/2025 $180.00 Submitted…" at bounding box center [589, 487] width 1019 height 517
click at [449, 496] on div "12024329 (329053082) N/A Pickup [DATE] 12:24 PM EDT 9/29/2025 $180.00 Submitted…" at bounding box center [589, 487] width 1019 height 517
click at [592, 517] on div "12024329 (329053082) N/A Pickup [DATE] 12:24 PM EDT 9/29/2025 $180.00 Submitted…" at bounding box center [589, 487] width 1019 height 517
